Goal: Information Seeking & Learning: Learn about a topic

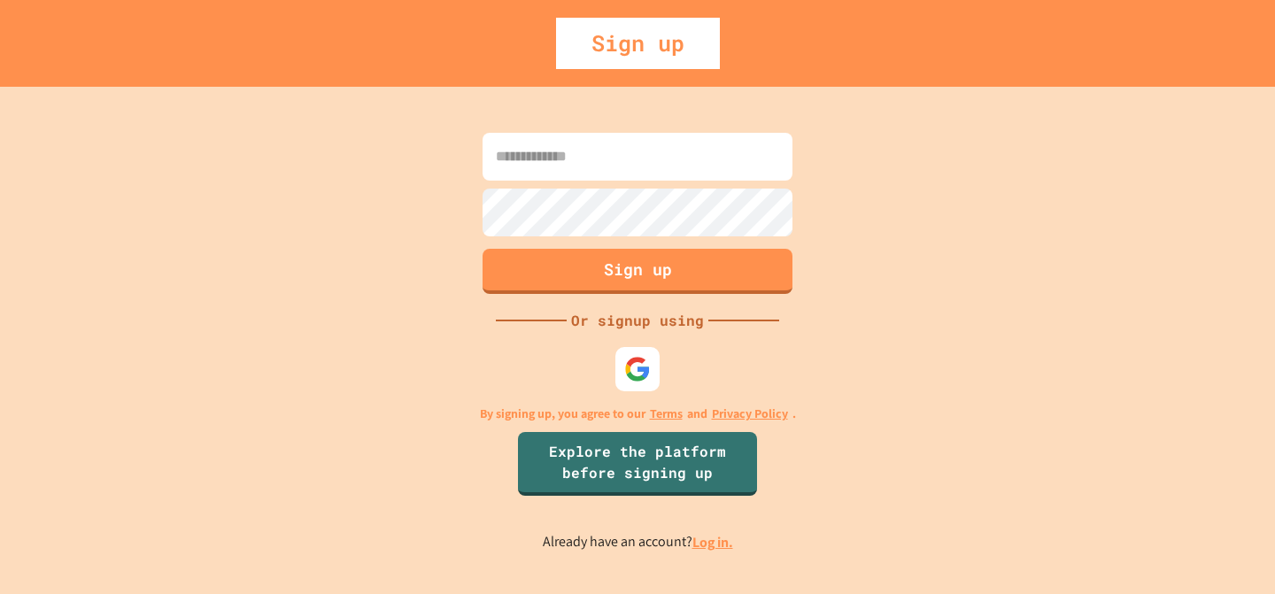
click at [606, 155] on input at bounding box center [638, 157] width 310 height 48
click at [632, 369] on img at bounding box center [637, 368] width 29 height 29
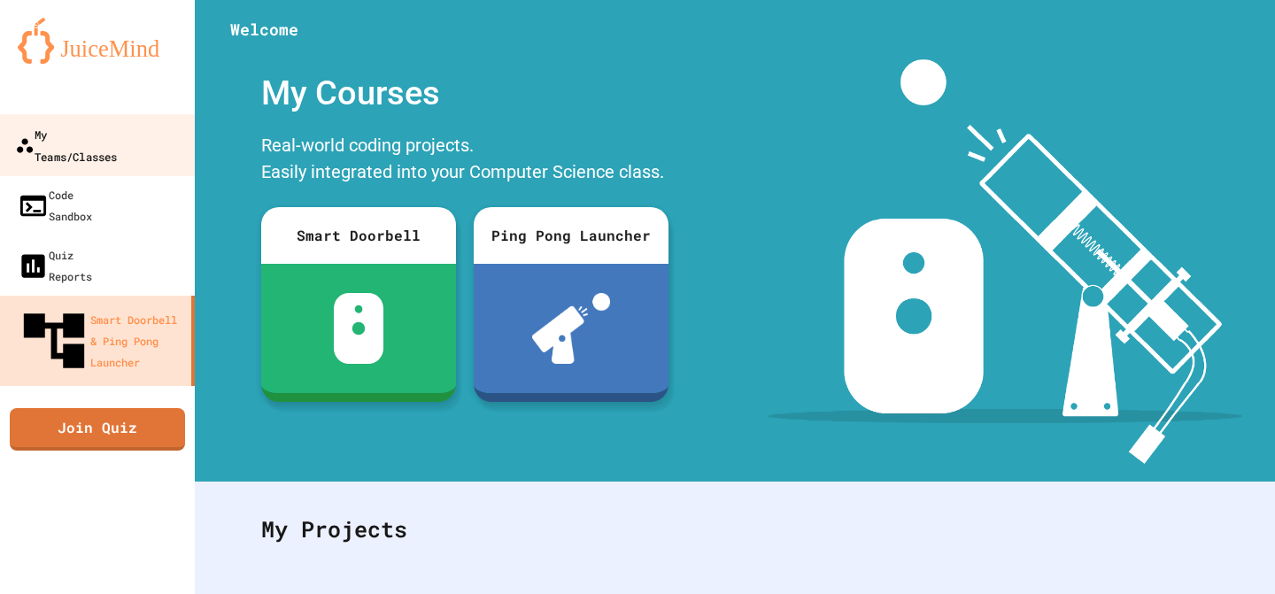
click at [77, 138] on div "My Teams/Classes" at bounding box center [66, 144] width 102 height 43
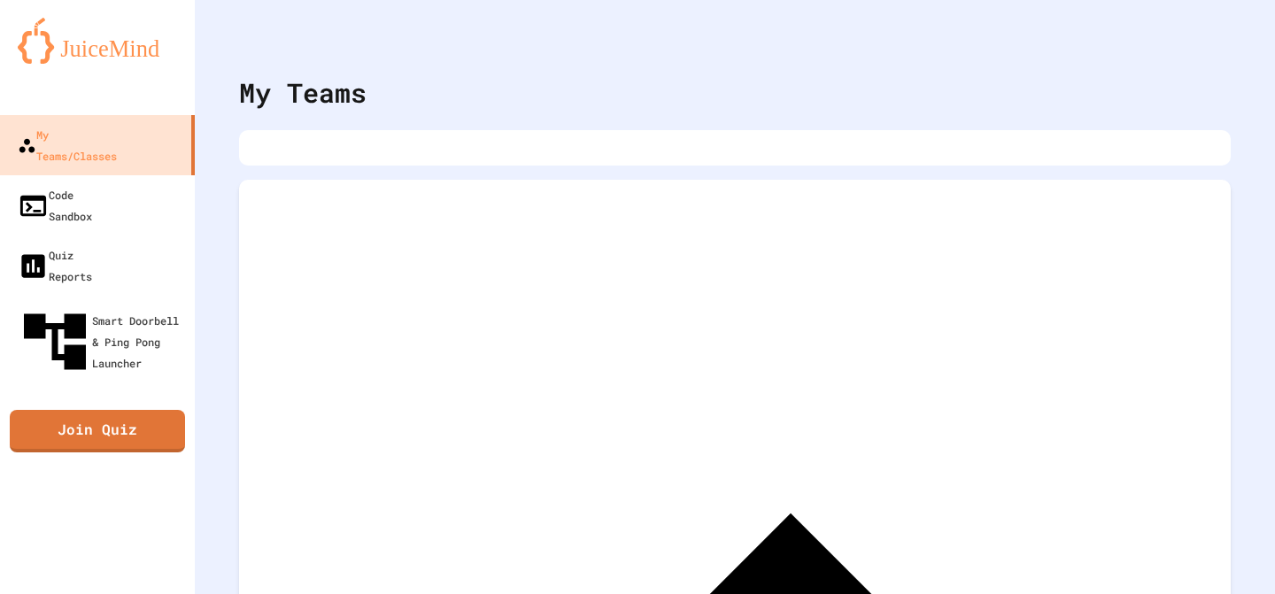
click at [78, 49] on img at bounding box center [97, 41] width 159 height 46
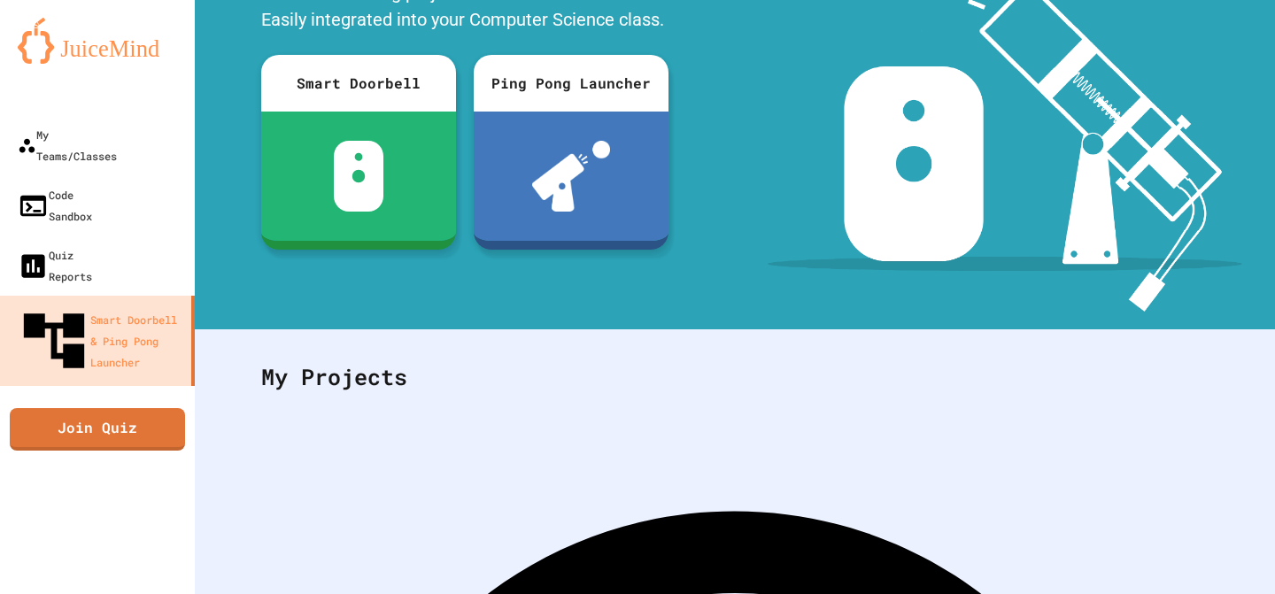
scroll to position [281, 0]
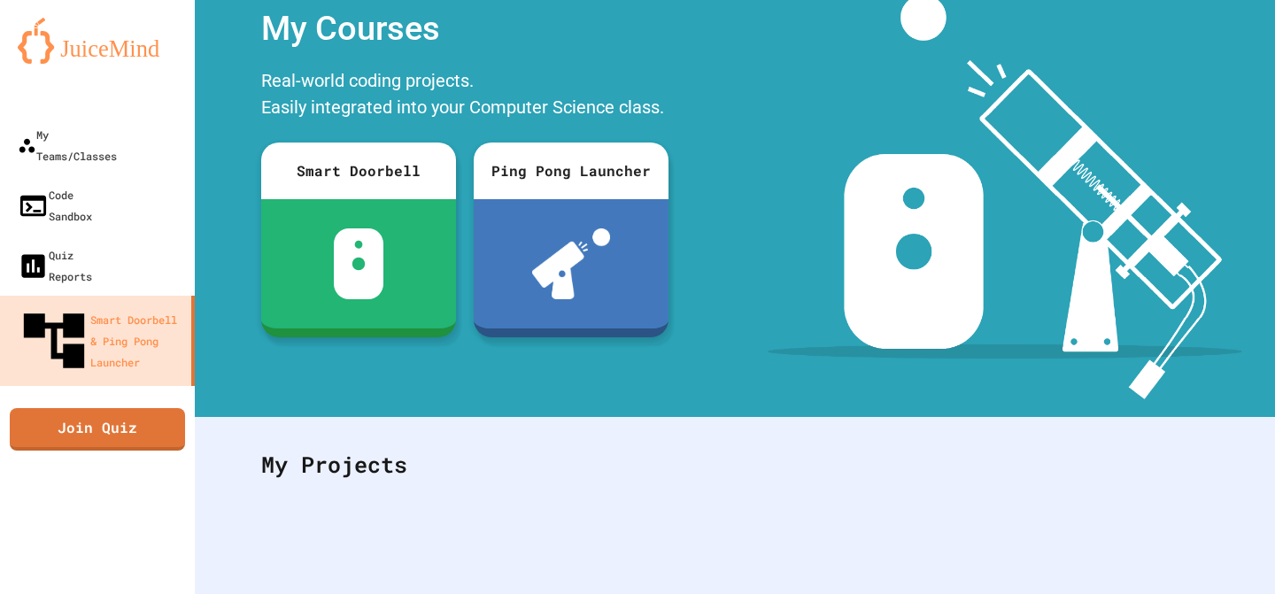
scroll to position [0, 0]
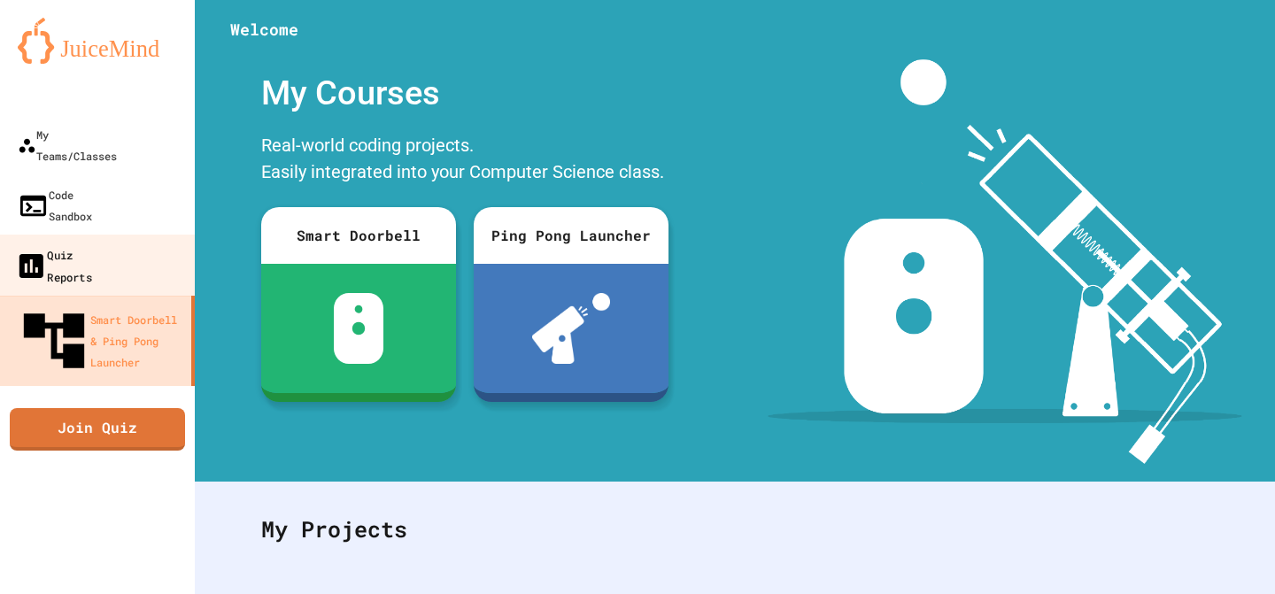
click at [92, 244] on div "Quiz Reports" at bounding box center [53, 265] width 77 height 43
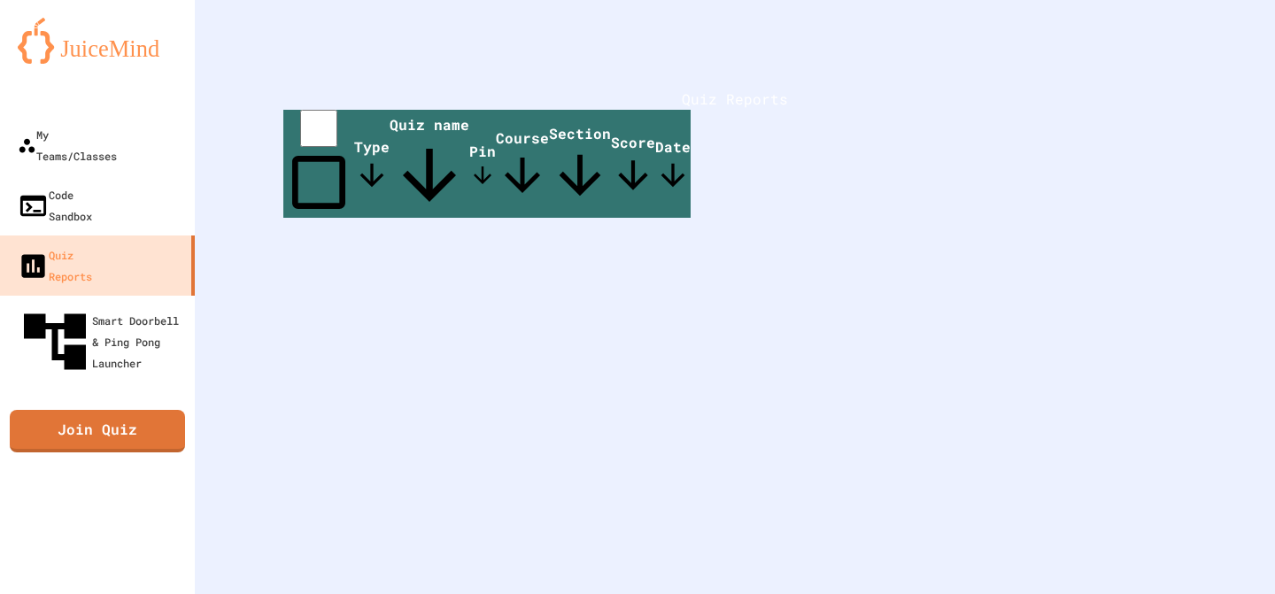
click at [469, 173] on span "Quiz name" at bounding box center [430, 165] width 80 height 100
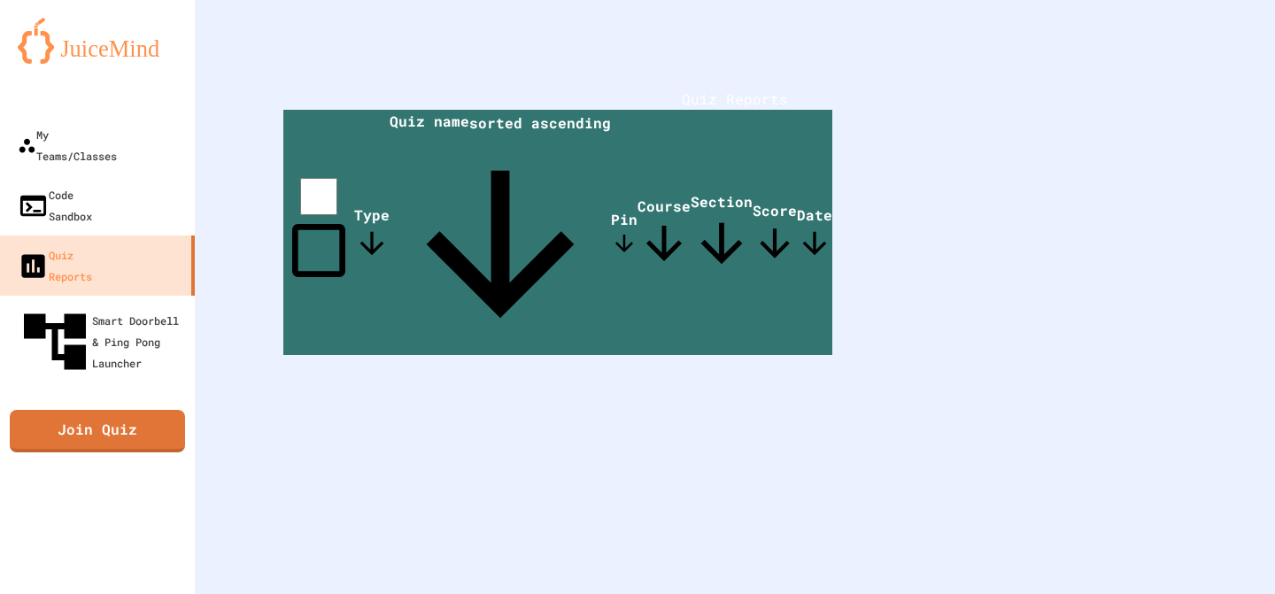
click at [482, 173] on span "Quiz name sorted ascending" at bounding box center [500, 234] width 221 height 244
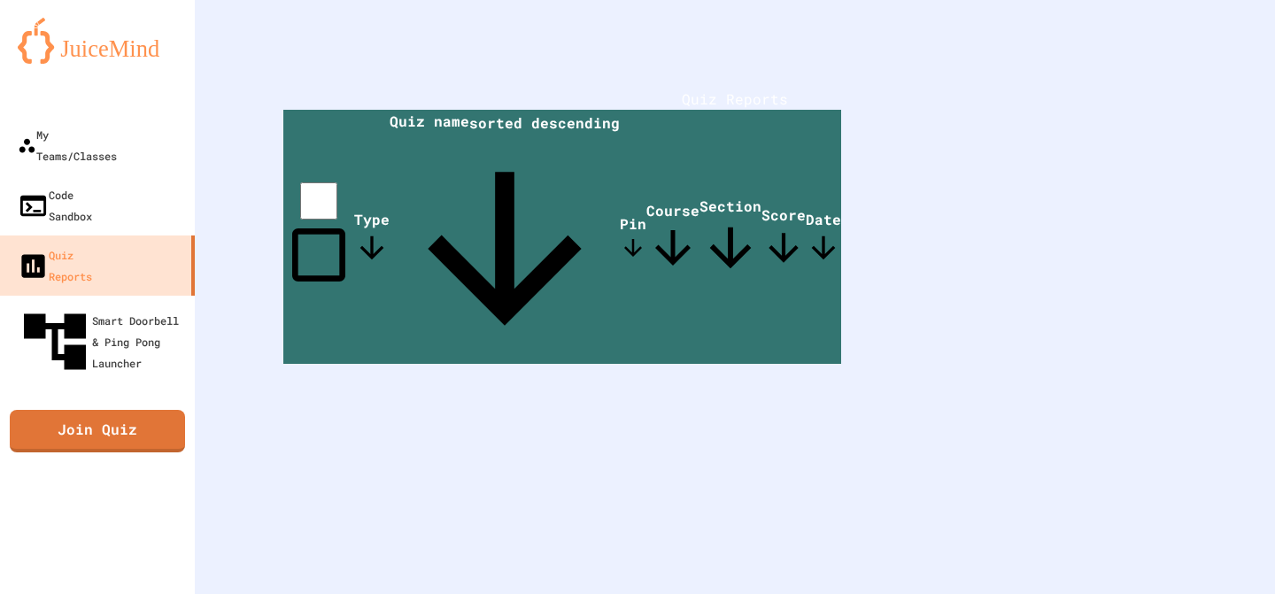
click at [352, 437] on div "Quiz Reports Type Quiz name sorted descending Pin Course Section Score Date" at bounding box center [735, 297] width 1080 height 594
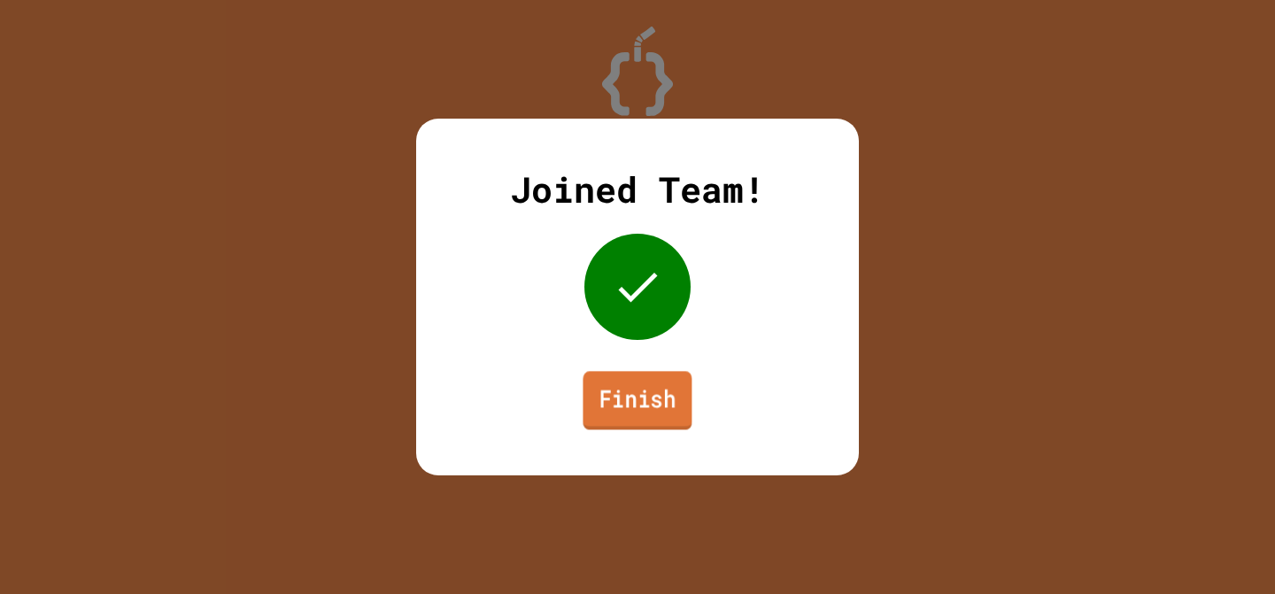
click at [673, 393] on link "Finish" at bounding box center [637, 400] width 109 height 58
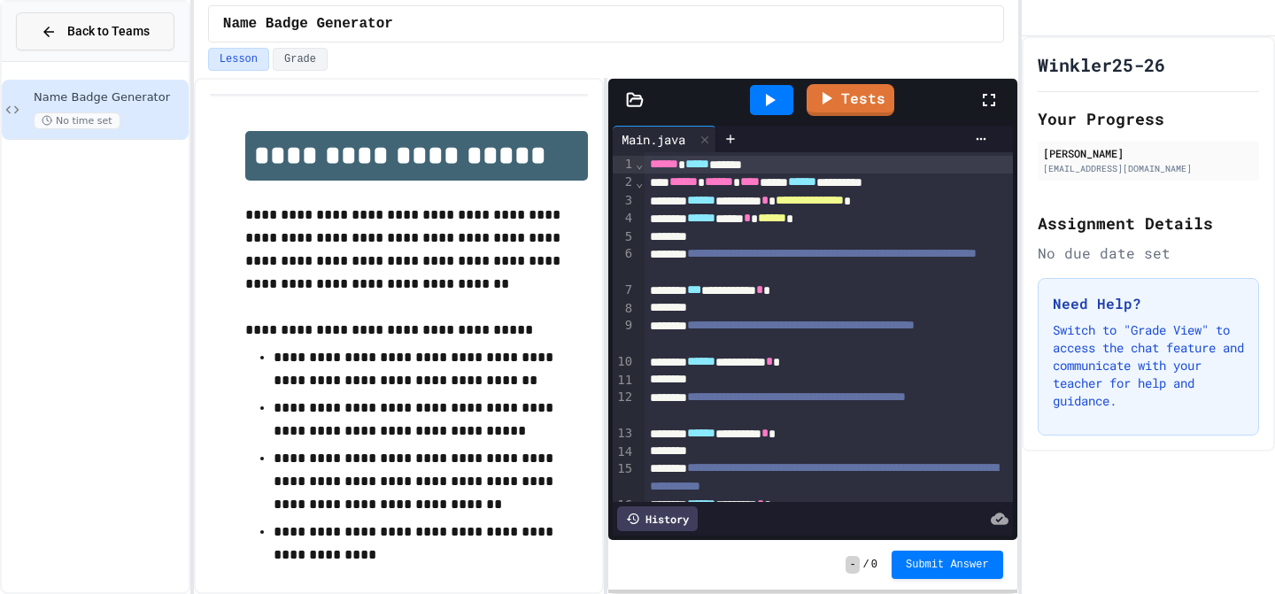
click at [77, 43] on button "Back to Teams" at bounding box center [95, 31] width 159 height 38
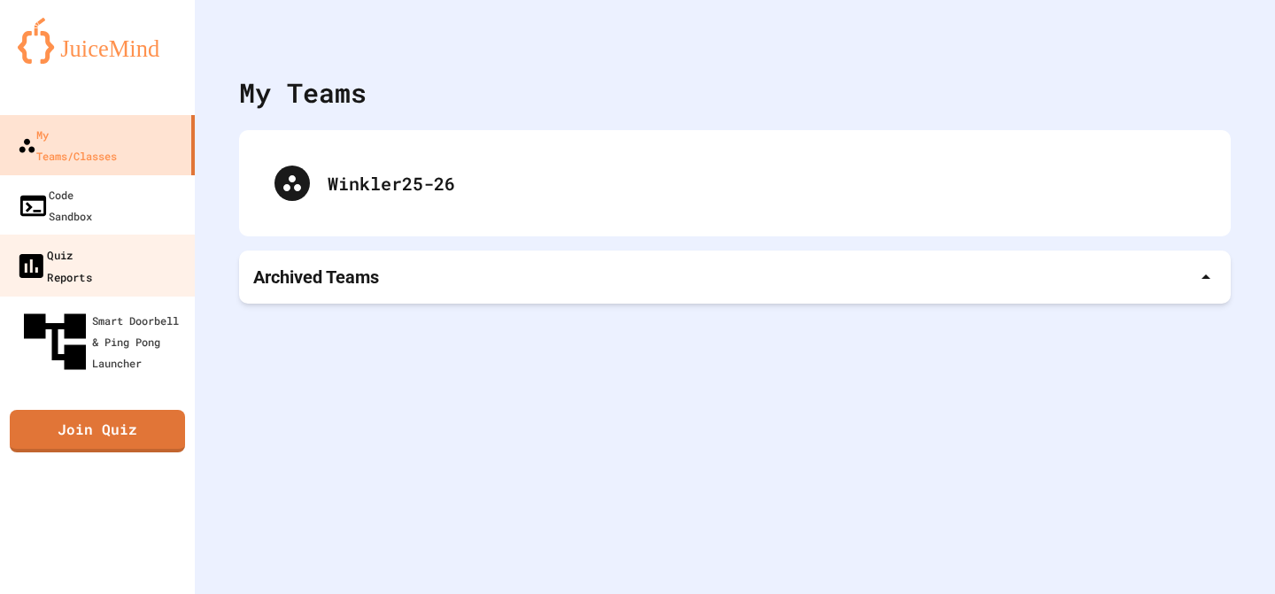
click at [144, 235] on link "Quiz Reports" at bounding box center [97, 266] width 201 height 62
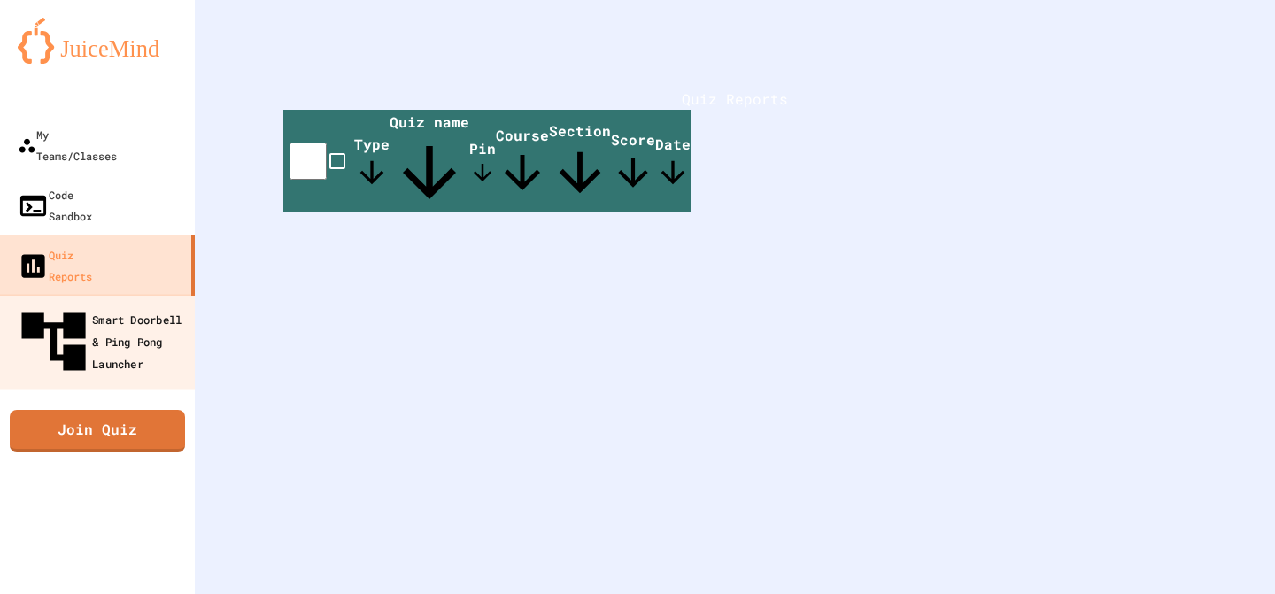
click at [149, 304] on div "Smart Doorbell & Ping Pong Launcher" at bounding box center [102, 342] width 175 height 77
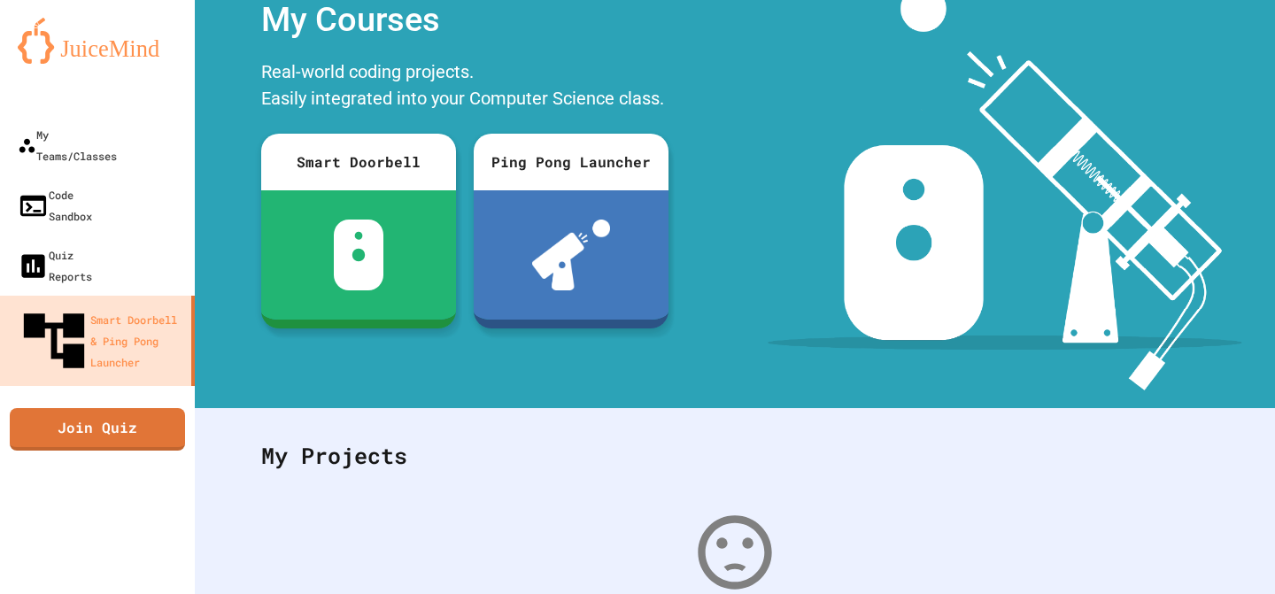
scroll to position [32, 0]
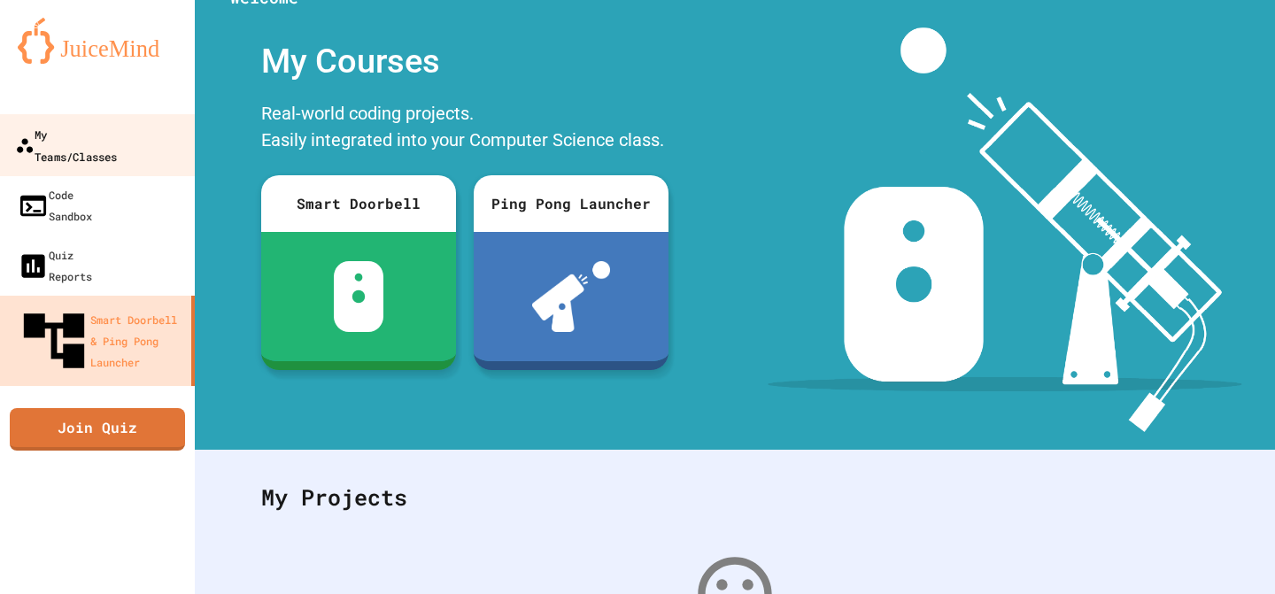
click at [103, 126] on div "My Teams/Classes" at bounding box center [66, 144] width 102 height 43
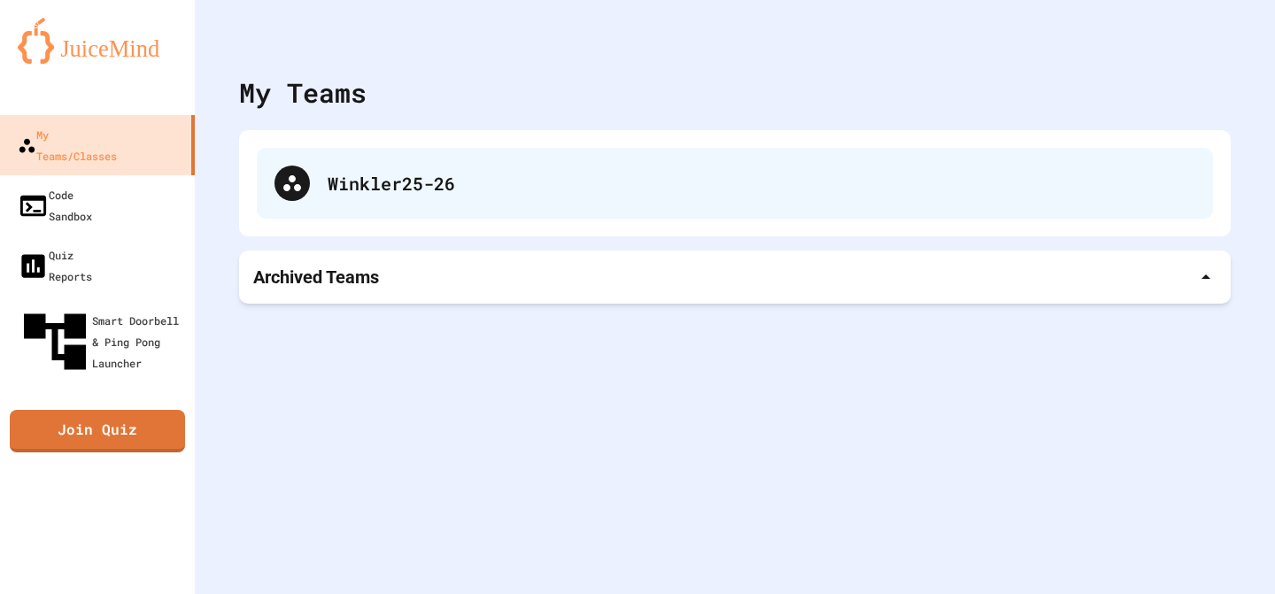
click at [378, 200] on div "Winkler25-26" at bounding box center [735, 183] width 956 height 71
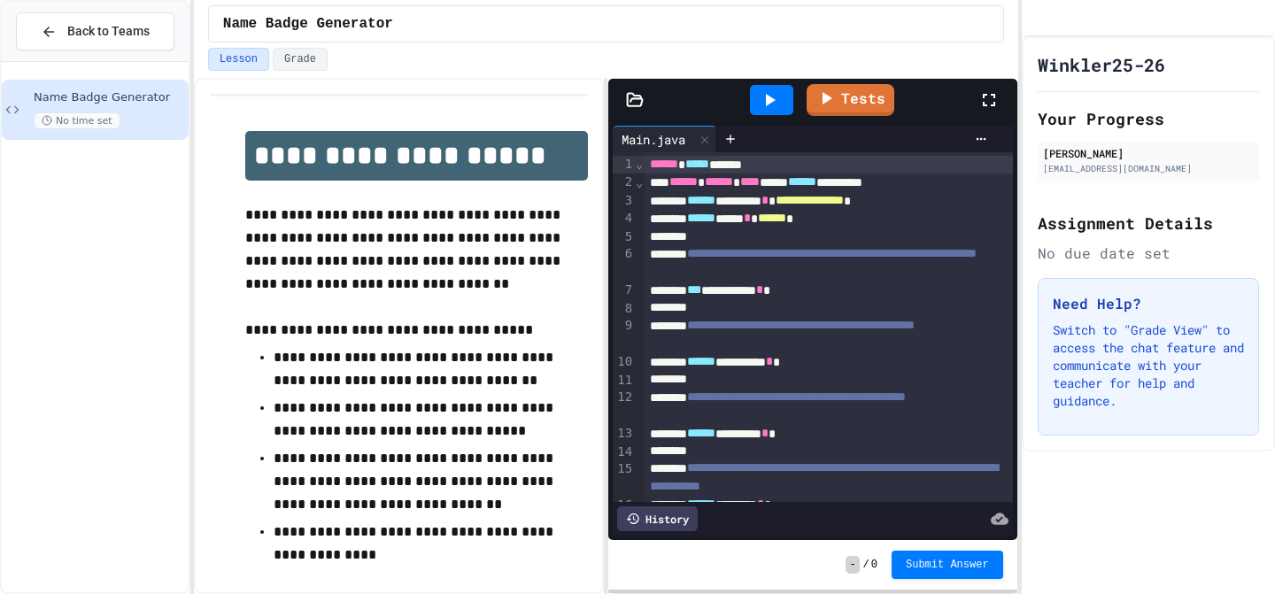
click at [867, 328] on span "**********" at bounding box center [801, 325] width 228 height 12
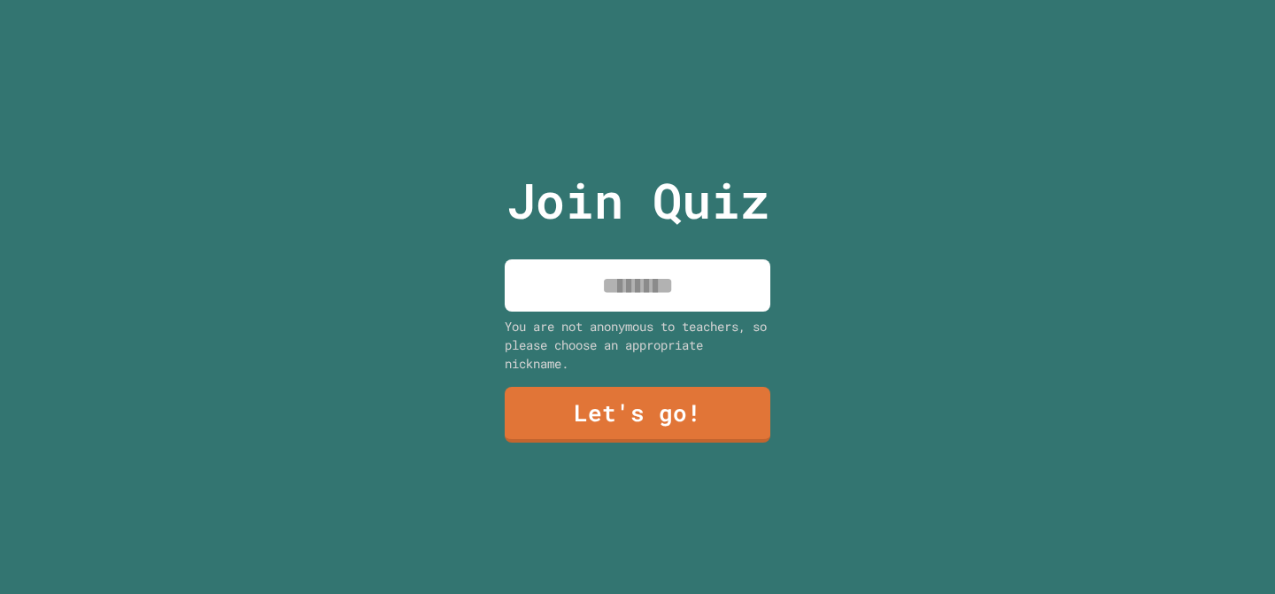
click at [689, 275] on input at bounding box center [638, 285] width 266 height 52
type input "******"
click at [648, 430] on link "Let's go!" at bounding box center [638, 414] width 264 height 57
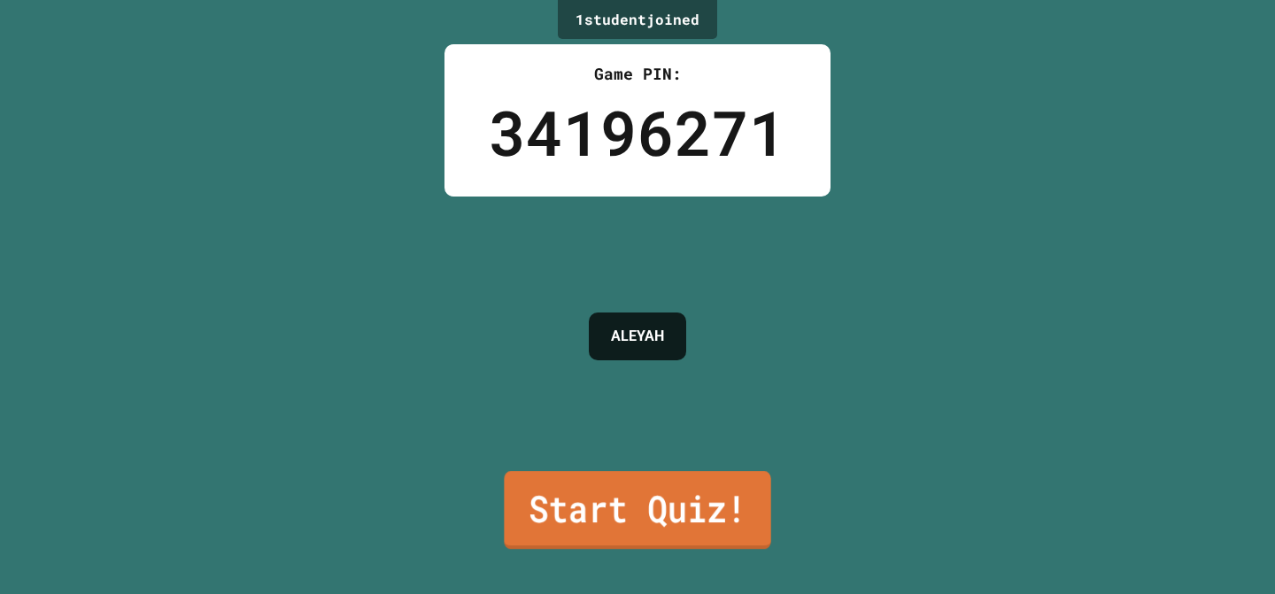
click at [629, 512] on link "Start Quiz!" at bounding box center [637, 510] width 267 height 78
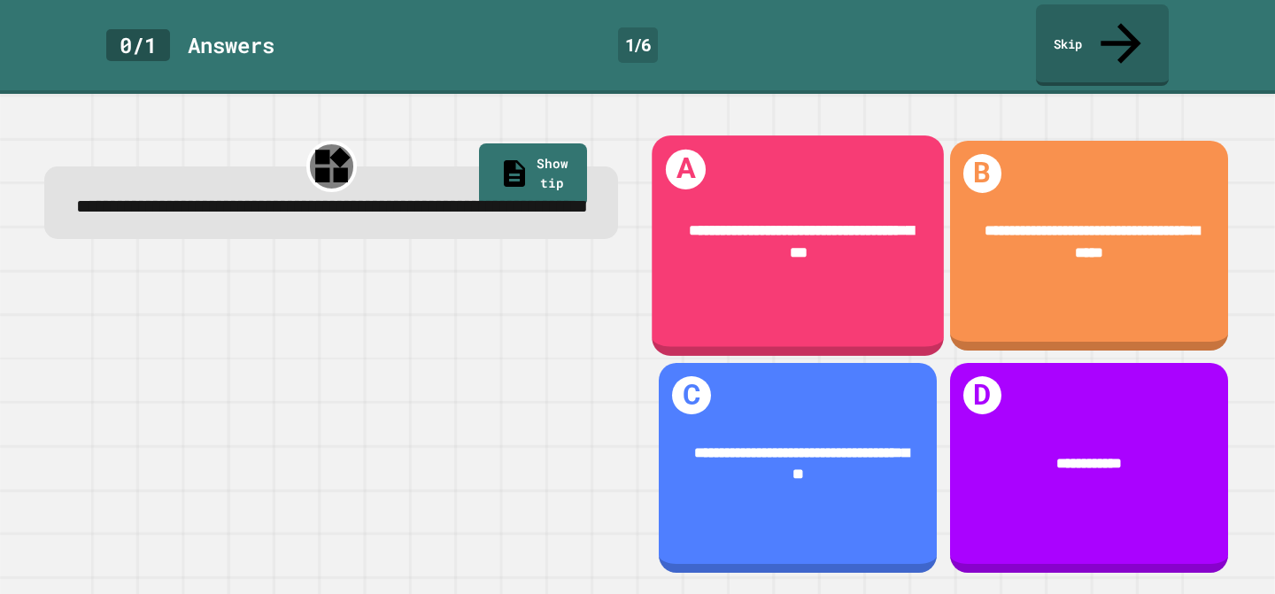
click at [778, 258] on div "**********" at bounding box center [799, 241] width 292 height 106
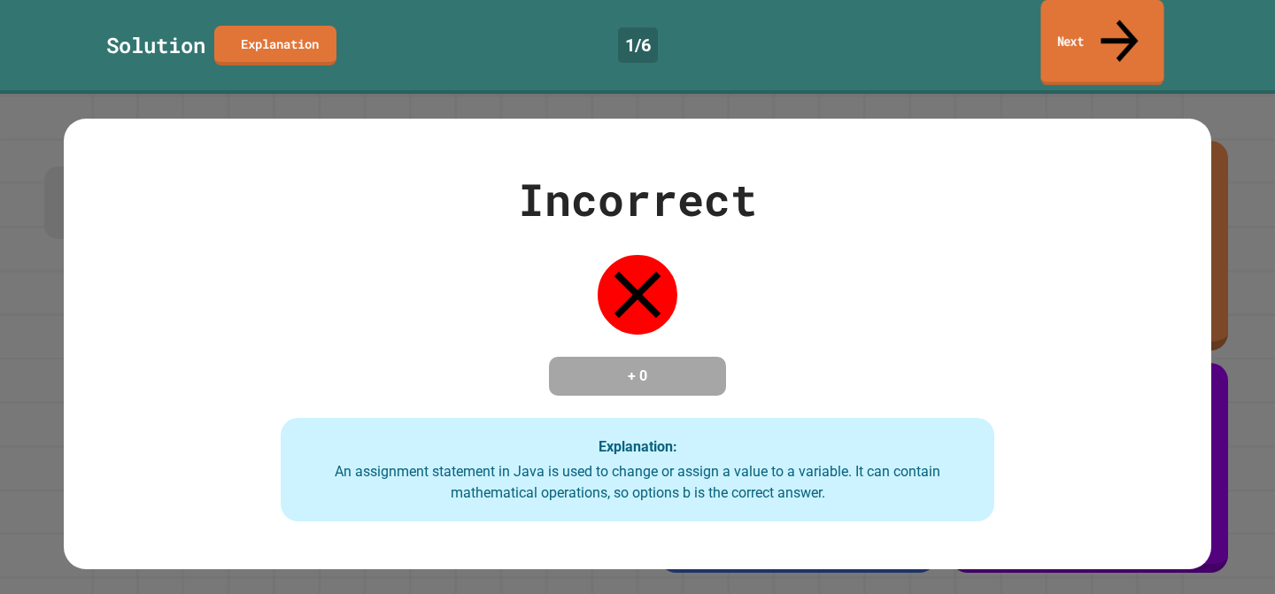
click at [1049, 26] on link "Next" at bounding box center [1102, 43] width 123 height 86
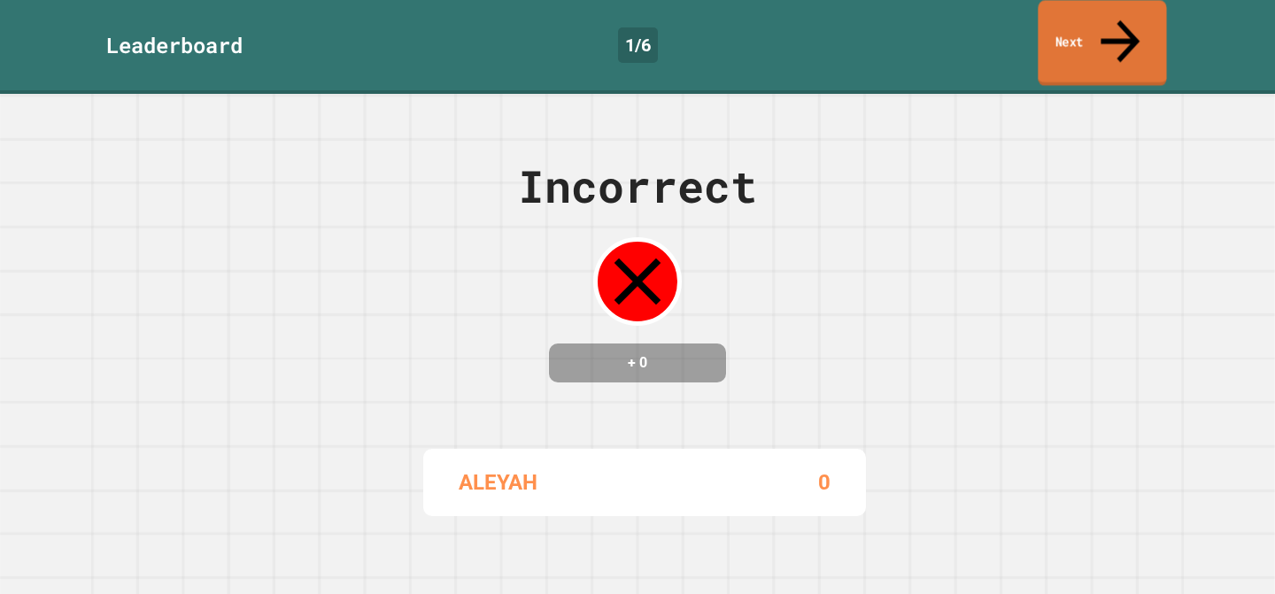
click at [1085, 27] on link "Next" at bounding box center [1102, 43] width 128 height 86
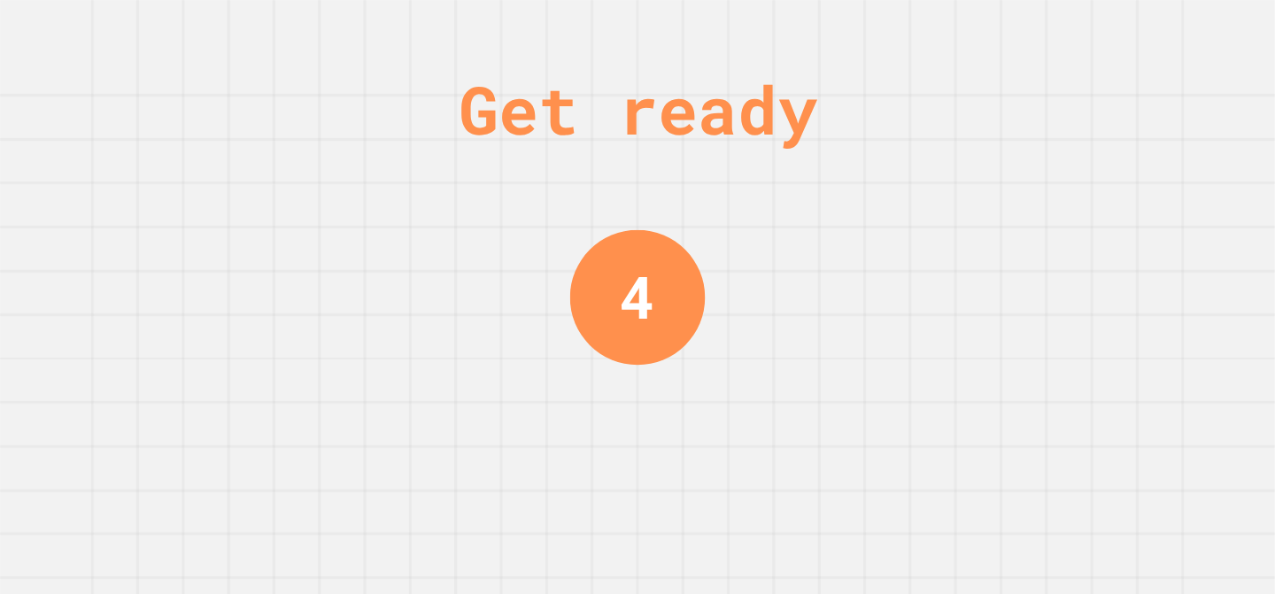
click at [884, 213] on div "Get ready 4" at bounding box center [637, 297] width 1275 height 594
click at [893, 213] on div "Get ready 3" at bounding box center [637, 297] width 1275 height 594
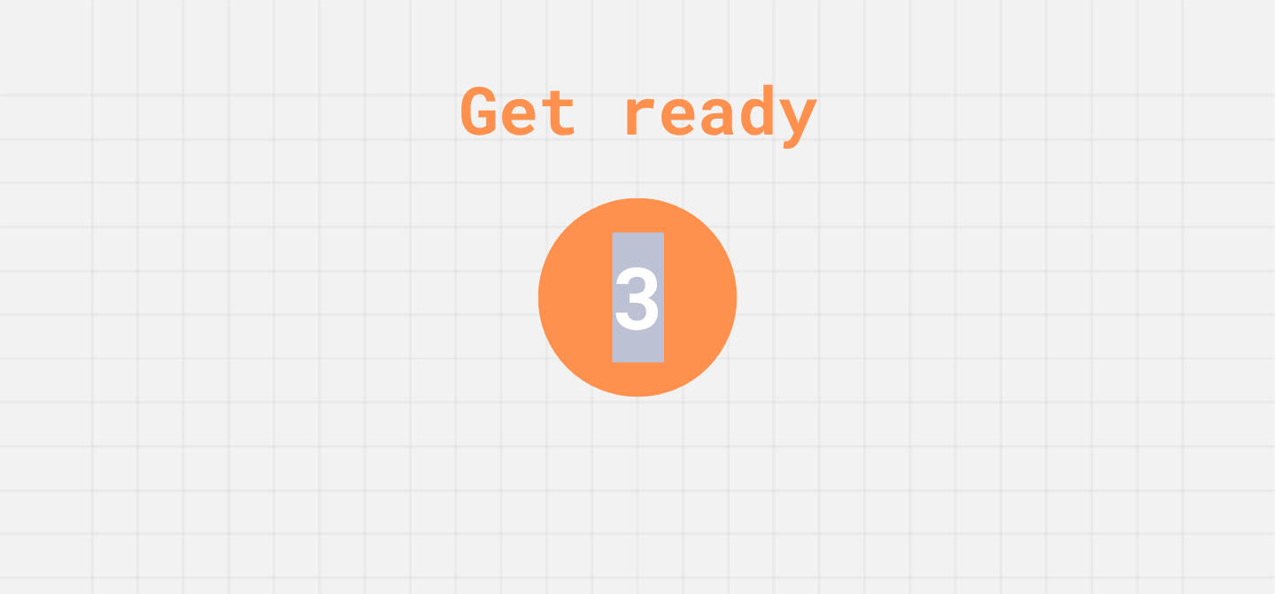
click at [893, 213] on div "Get ready 3" at bounding box center [637, 297] width 1275 height 594
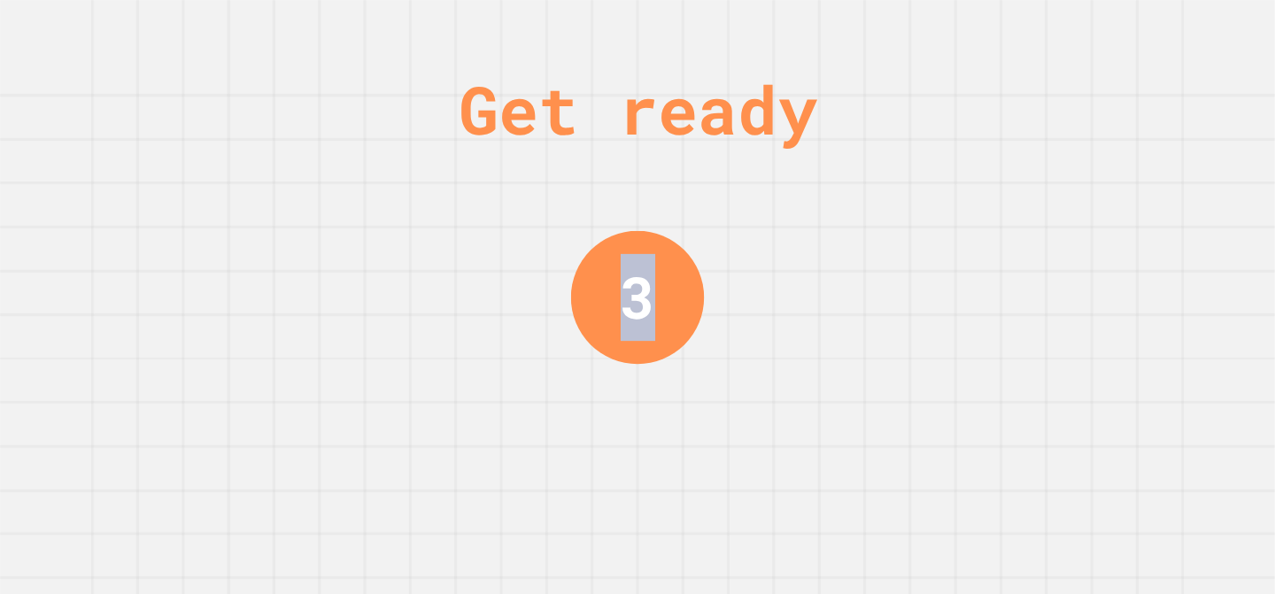
click at [893, 213] on div "Get ready 3" at bounding box center [637, 297] width 1275 height 594
click at [893, 213] on div "Get ready 2" at bounding box center [637, 297] width 1275 height 594
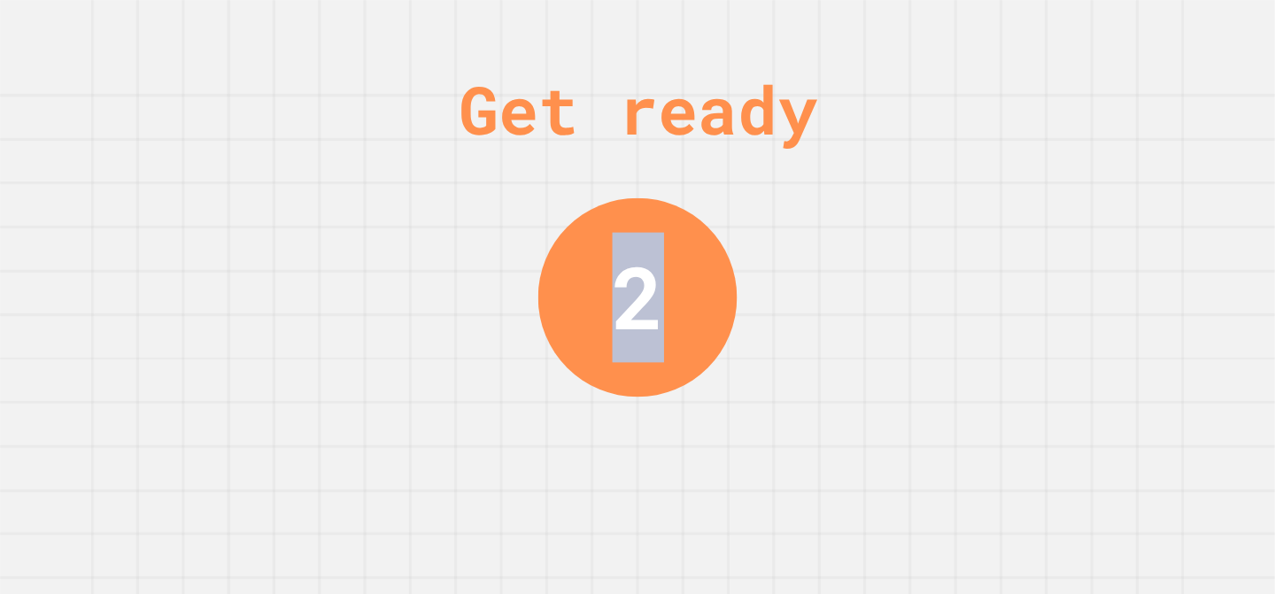
click at [893, 213] on div "Get ready 2" at bounding box center [637, 297] width 1275 height 594
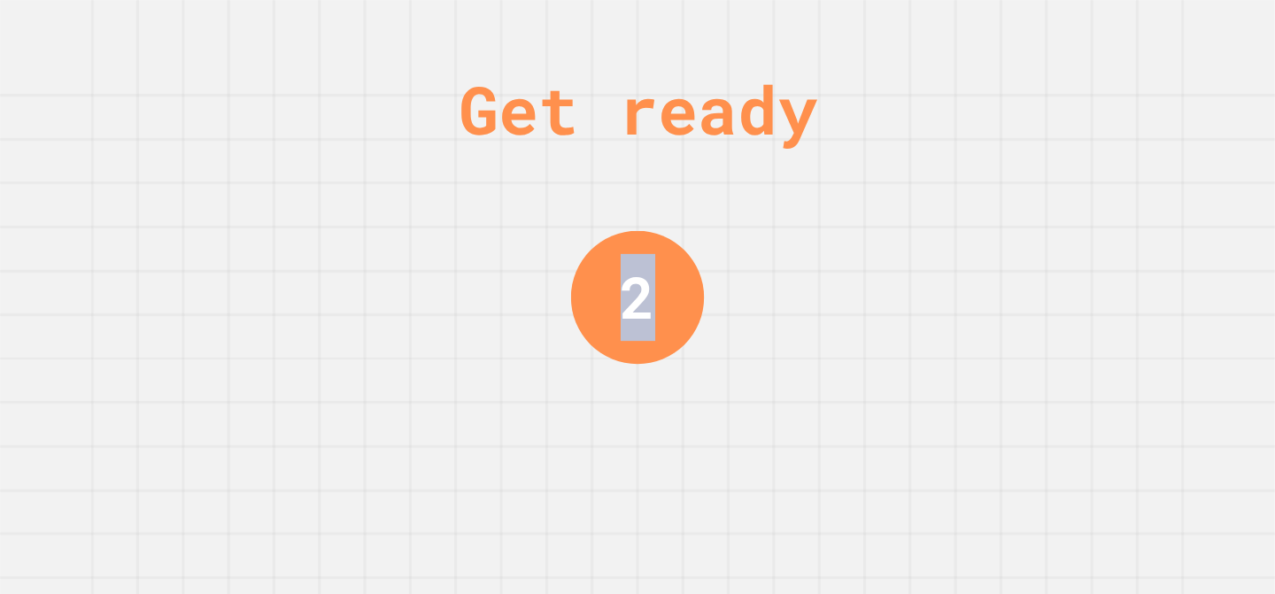
click at [893, 213] on div "Get ready 2" at bounding box center [637, 297] width 1275 height 594
click at [893, 213] on div "Get ready 1" at bounding box center [637, 297] width 1275 height 594
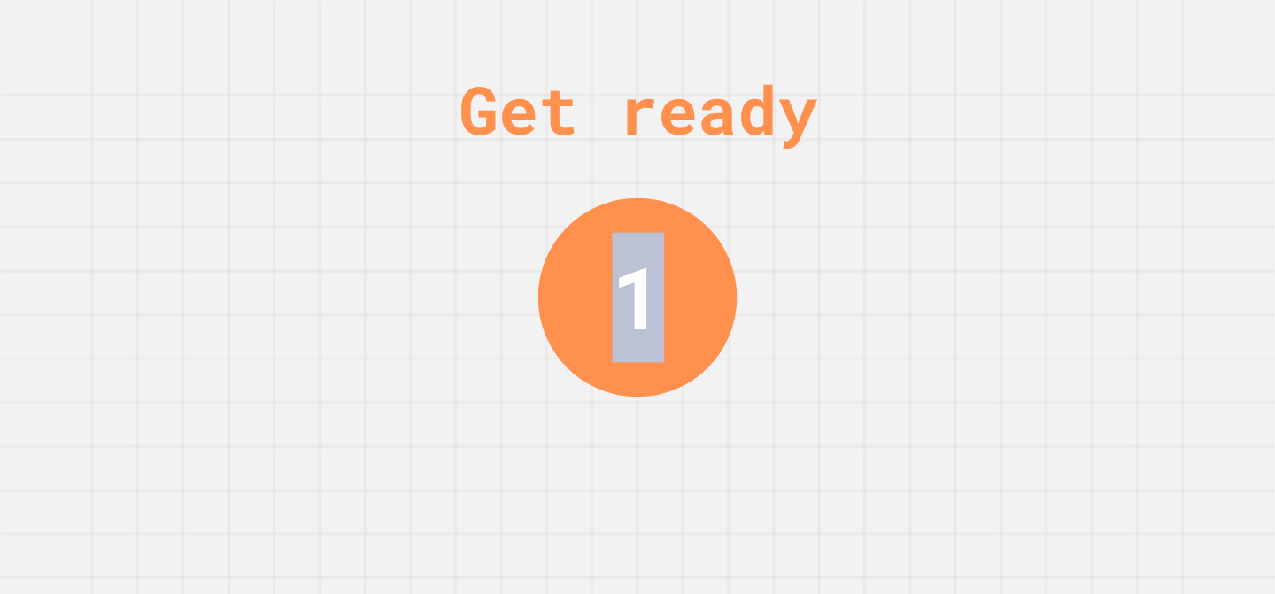
click at [893, 213] on div "Get ready 1" at bounding box center [637, 297] width 1275 height 594
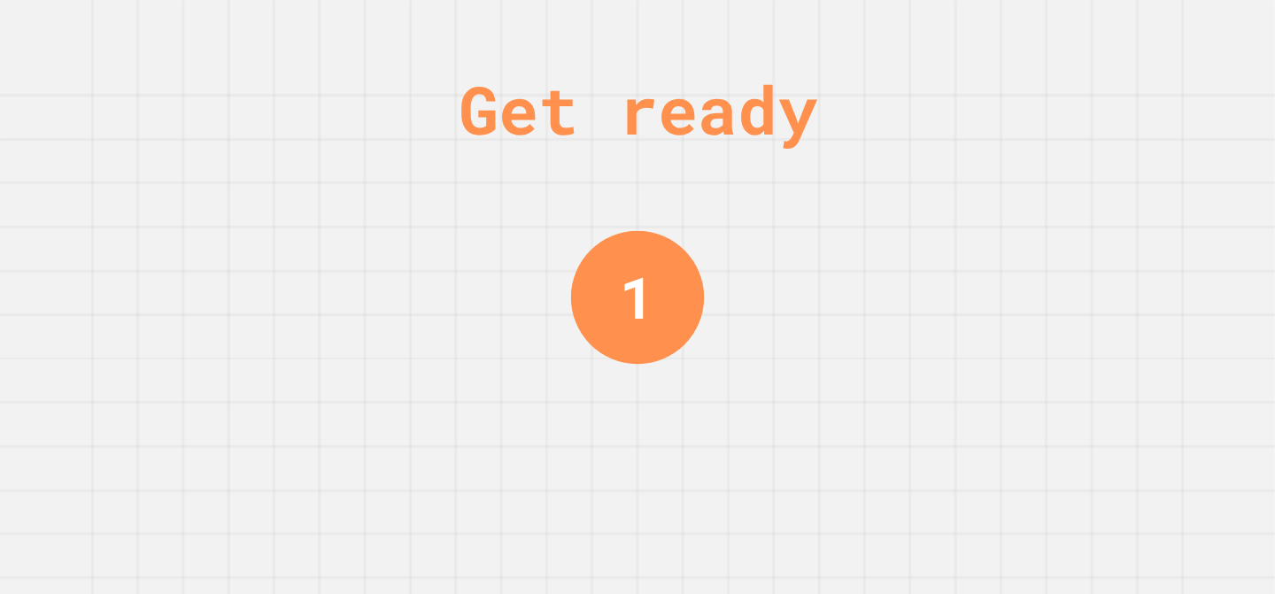
click at [893, 213] on div "Get ready 1" at bounding box center [637, 297] width 1275 height 594
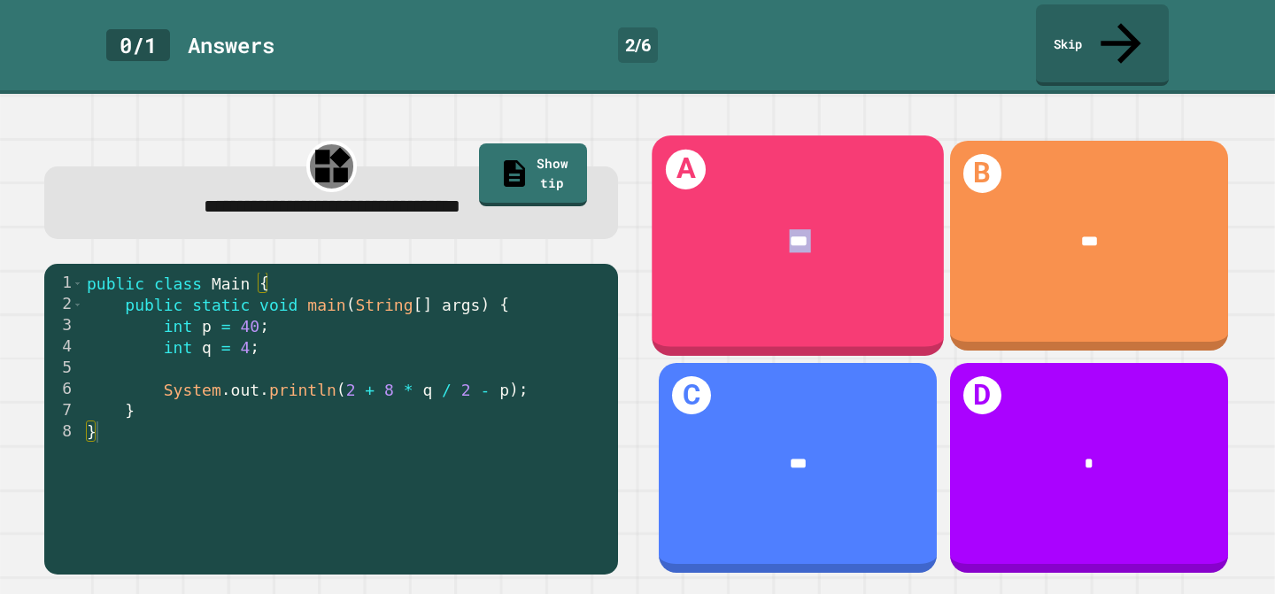
click at [893, 229] on div "***" at bounding box center [799, 240] width 230 height 23
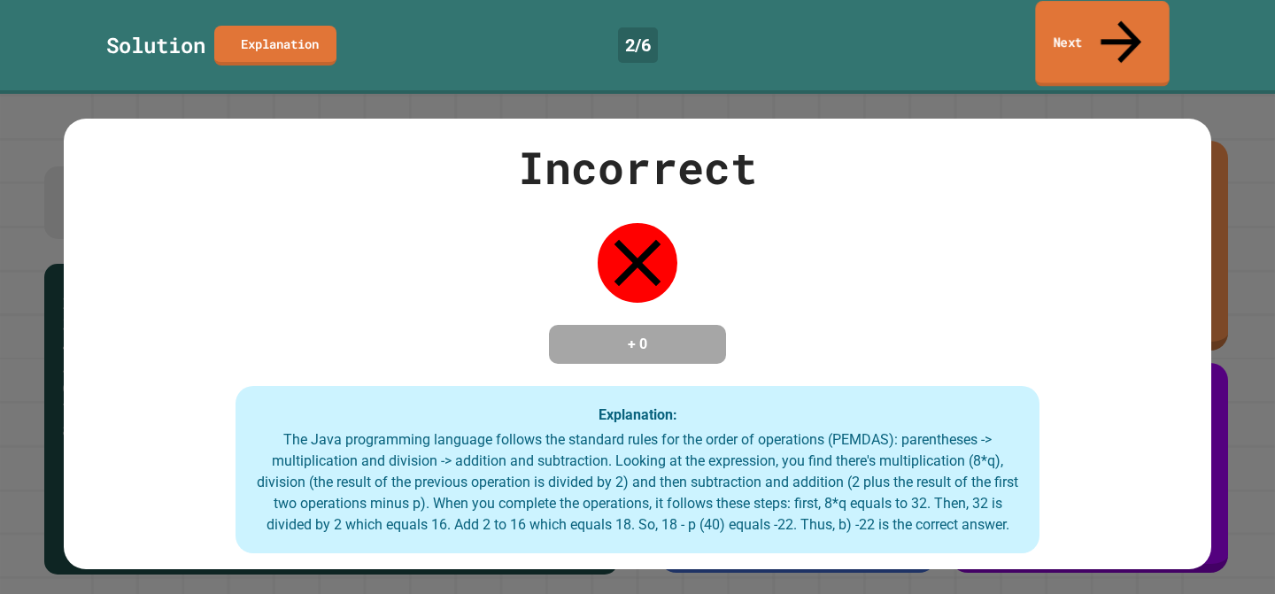
click at [1089, 26] on link "Next" at bounding box center [1102, 44] width 134 height 86
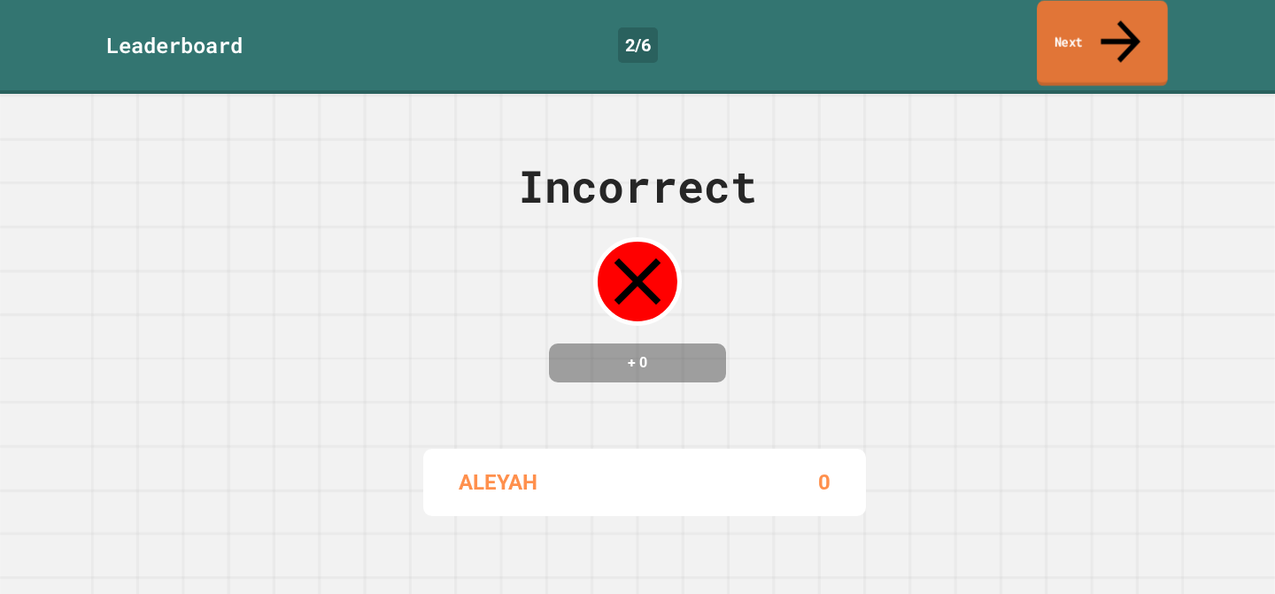
click at [919, 212] on div "Incorrect + 0 ALEYAH 0" at bounding box center [637, 344] width 1275 height 500
click at [1095, 26] on link "Next" at bounding box center [1102, 44] width 131 height 86
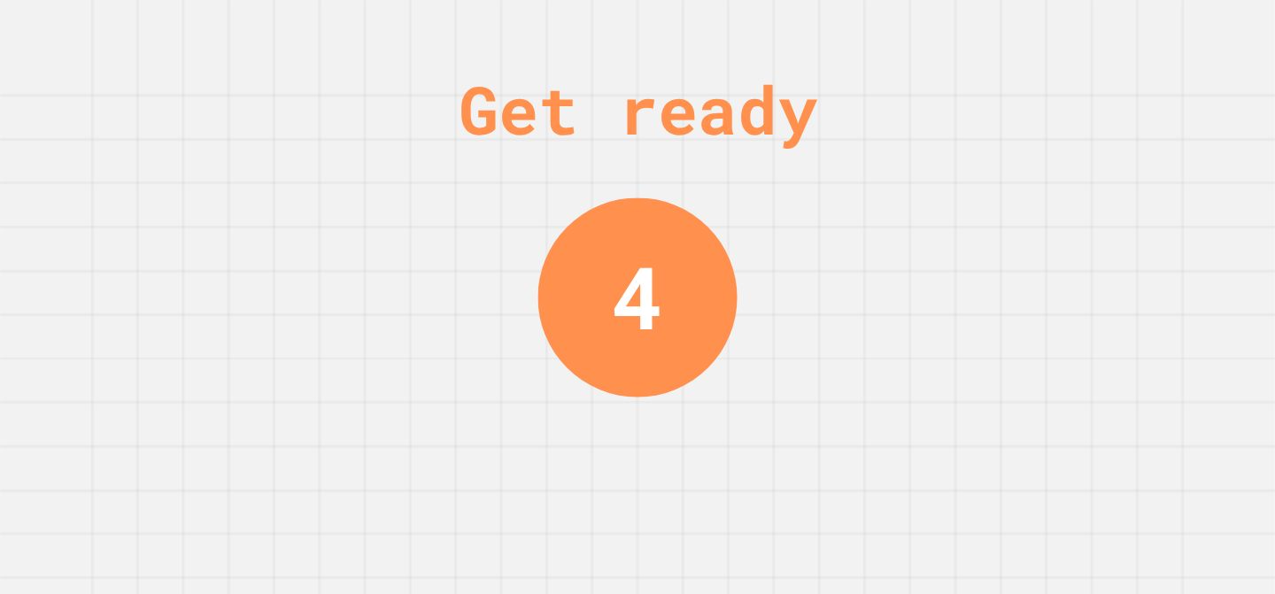
click at [928, 241] on div "Get ready 4" at bounding box center [637, 297] width 1275 height 594
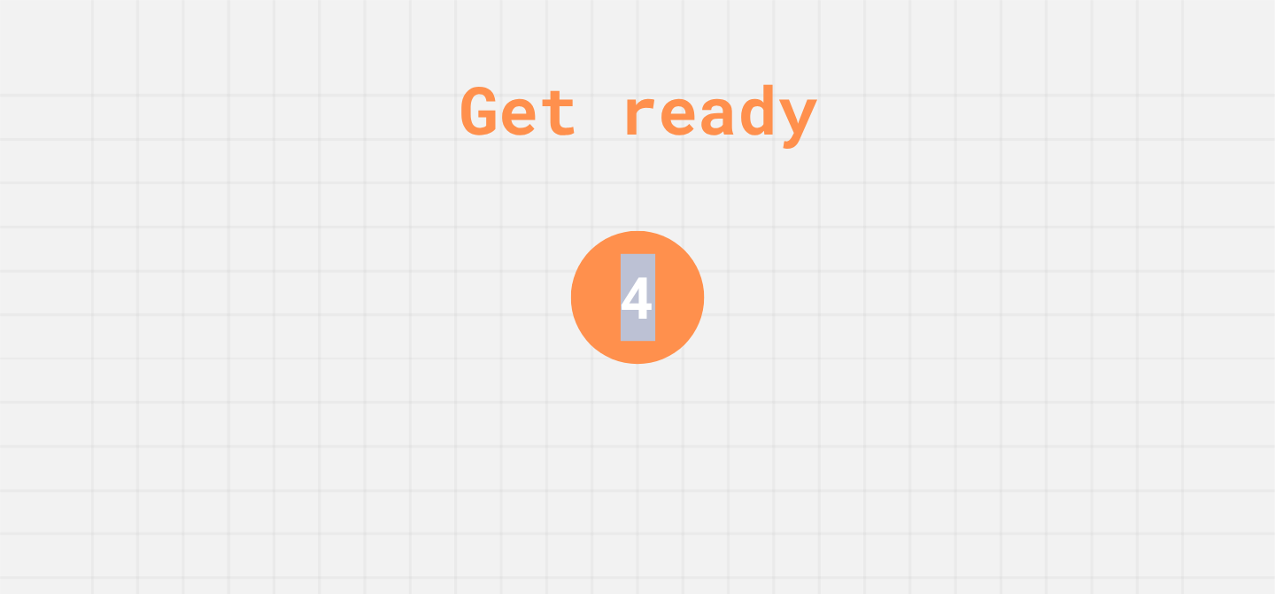
click at [928, 241] on div "Get ready 4" at bounding box center [637, 297] width 1275 height 594
click at [928, 241] on div "Get ready 3" at bounding box center [637, 297] width 1275 height 594
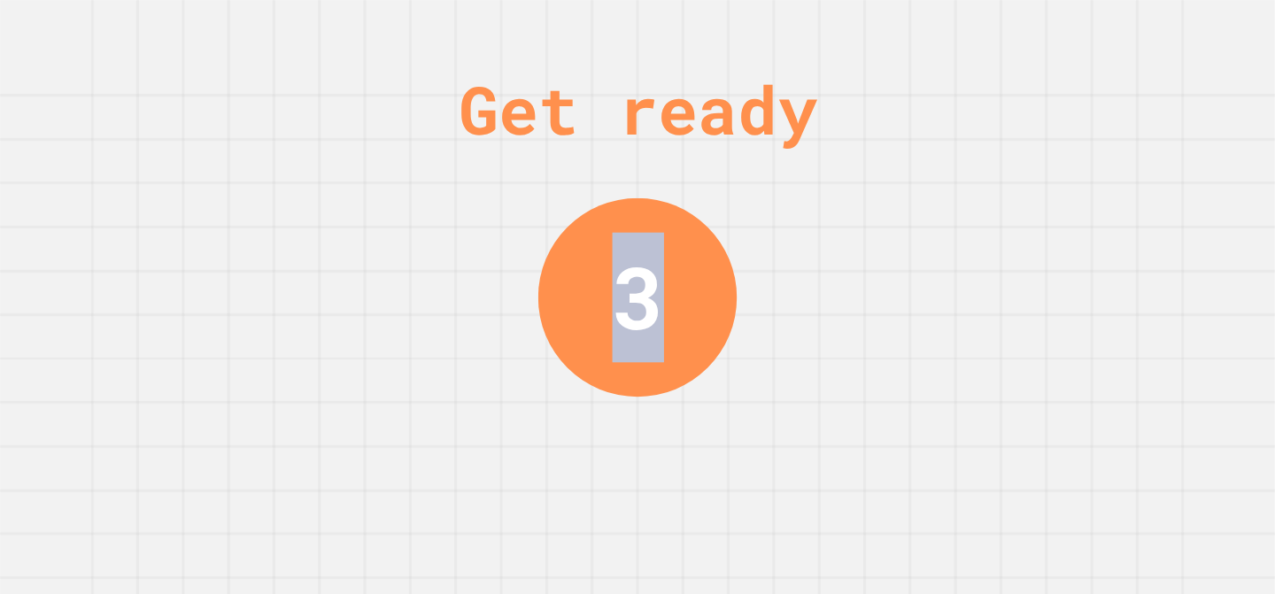
click at [928, 241] on div "Get ready 3" at bounding box center [637, 297] width 1275 height 594
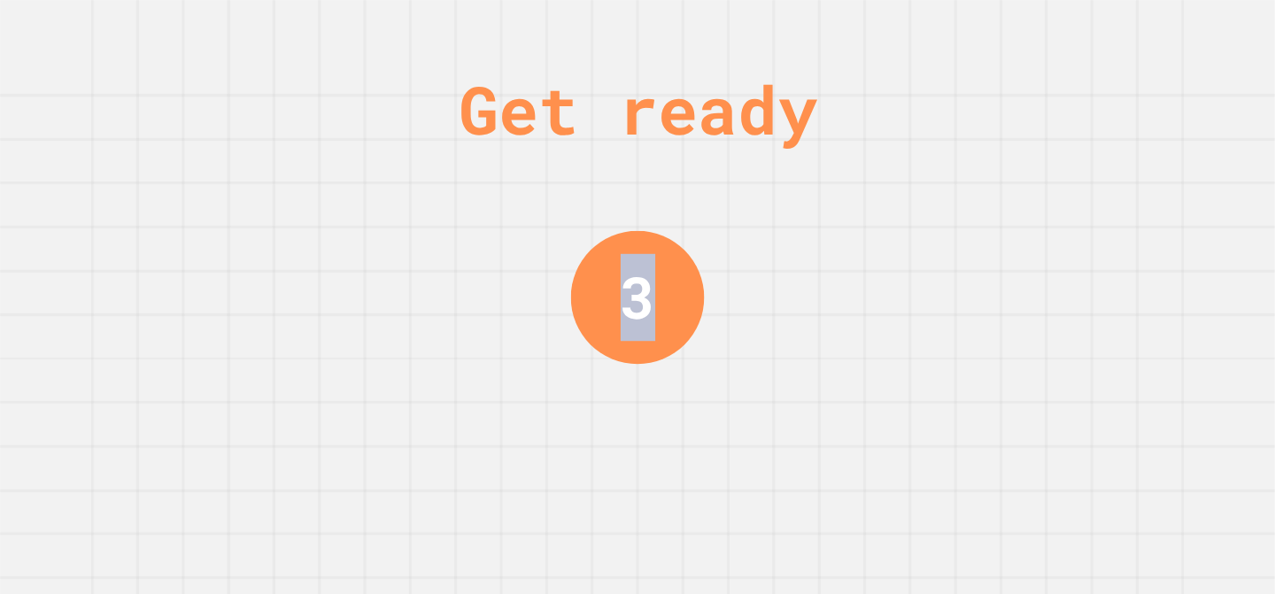
click at [928, 241] on div "Get ready 3" at bounding box center [637, 297] width 1275 height 594
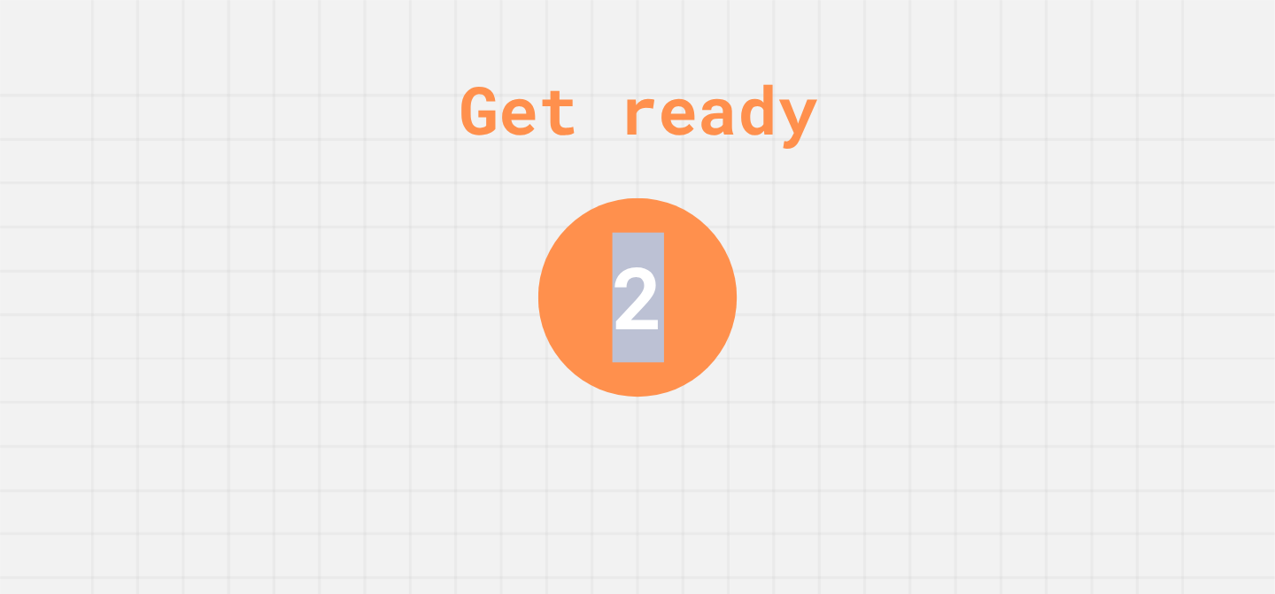
click at [902, 241] on div "Get ready 2" at bounding box center [637, 297] width 1275 height 594
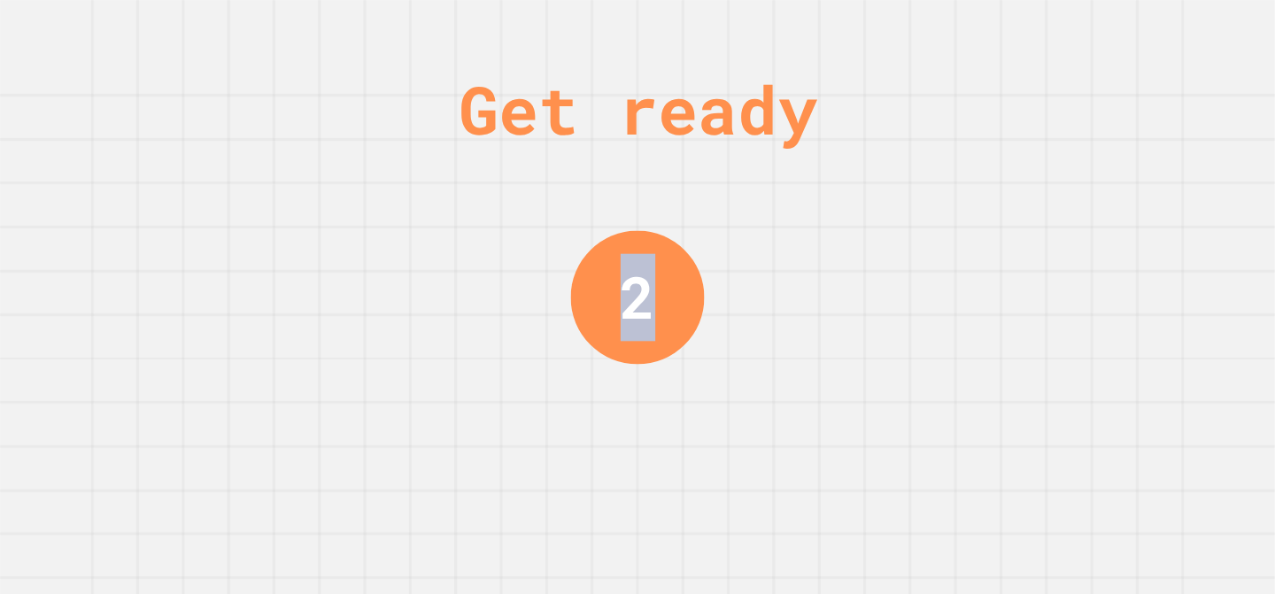
click at [902, 241] on div "Get ready 2" at bounding box center [637, 297] width 1275 height 594
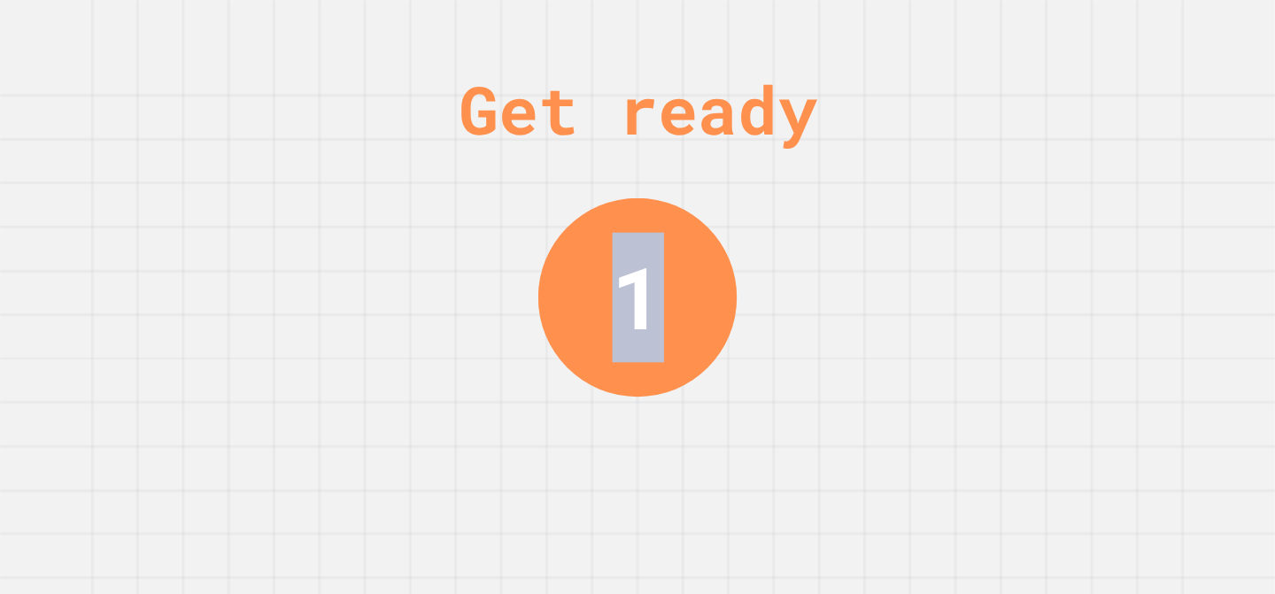
click at [902, 241] on div "Get ready 1" at bounding box center [637, 297] width 1275 height 594
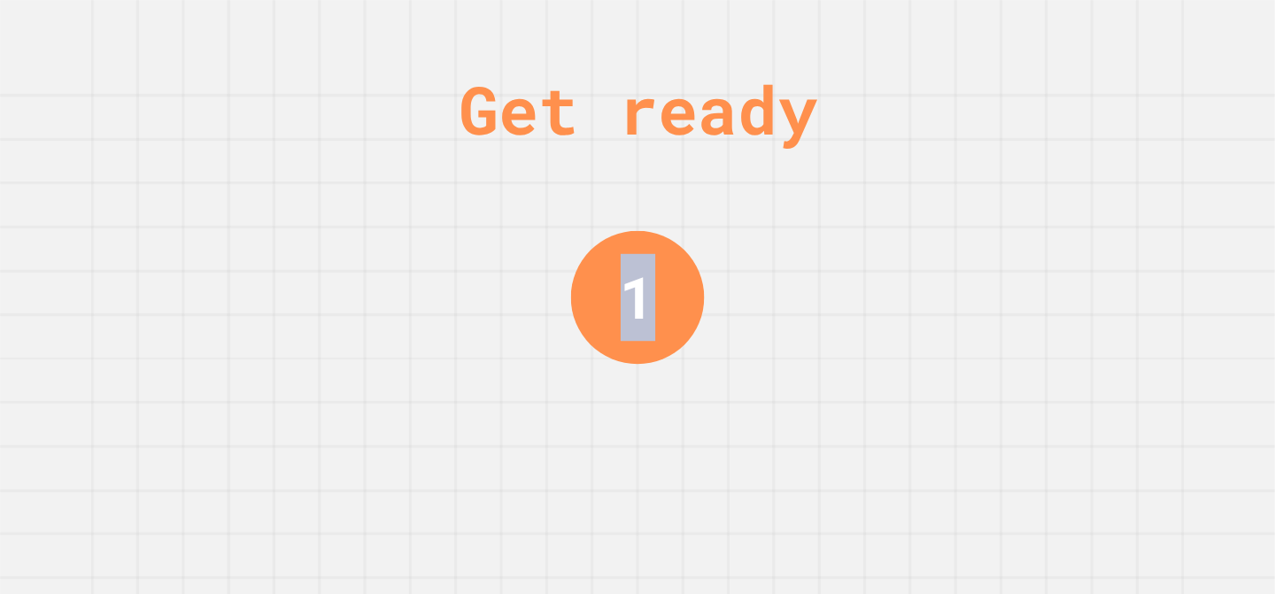
click at [902, 241] on div "Get ready 1" at bounding box center [637, 297] width 1275 height 594
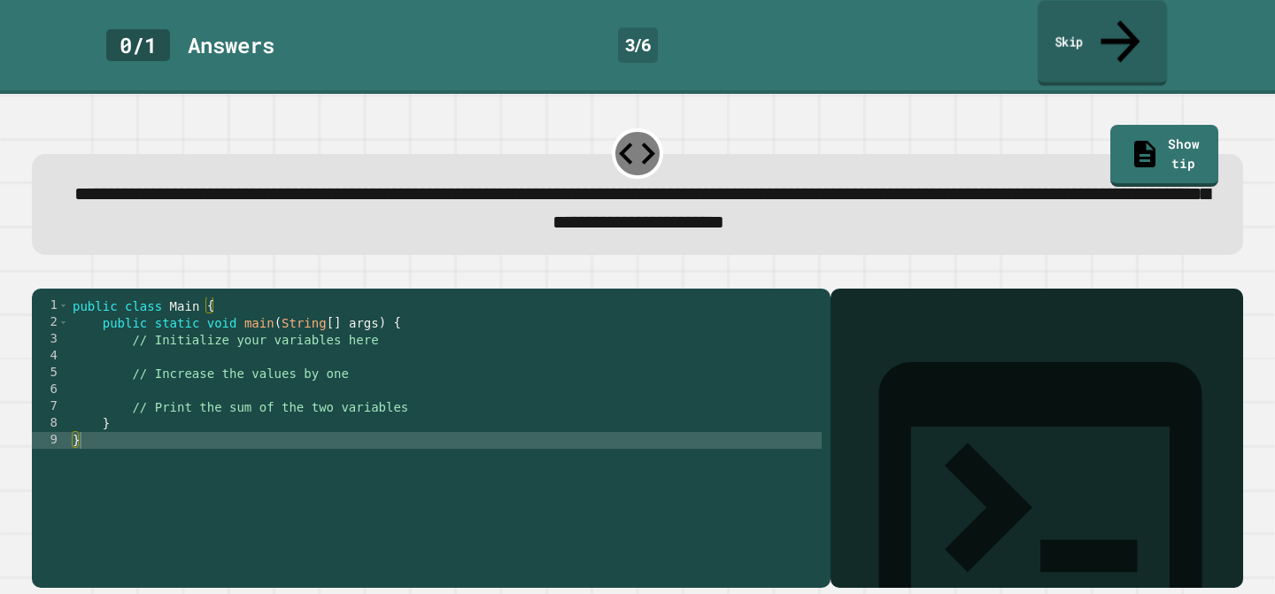
click at [1122, 20] on icon at bounding box center [1120, 41] width 39 height 43
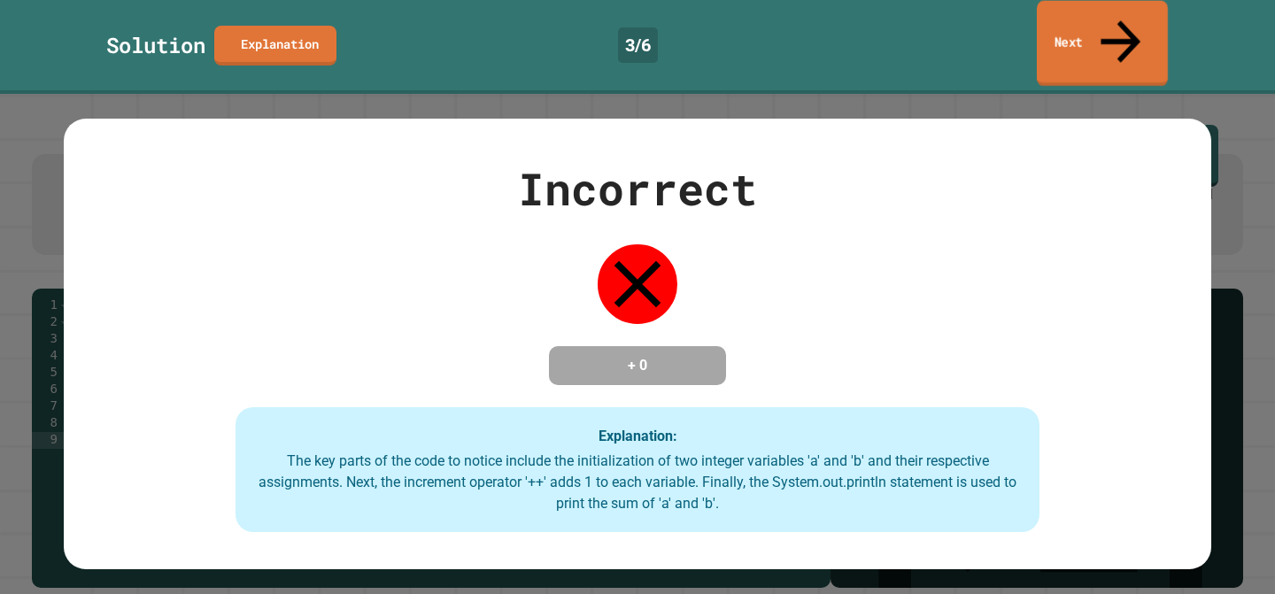
click at [1122, 20] on icon at bounding box center [1121, 41] width 40 height 43
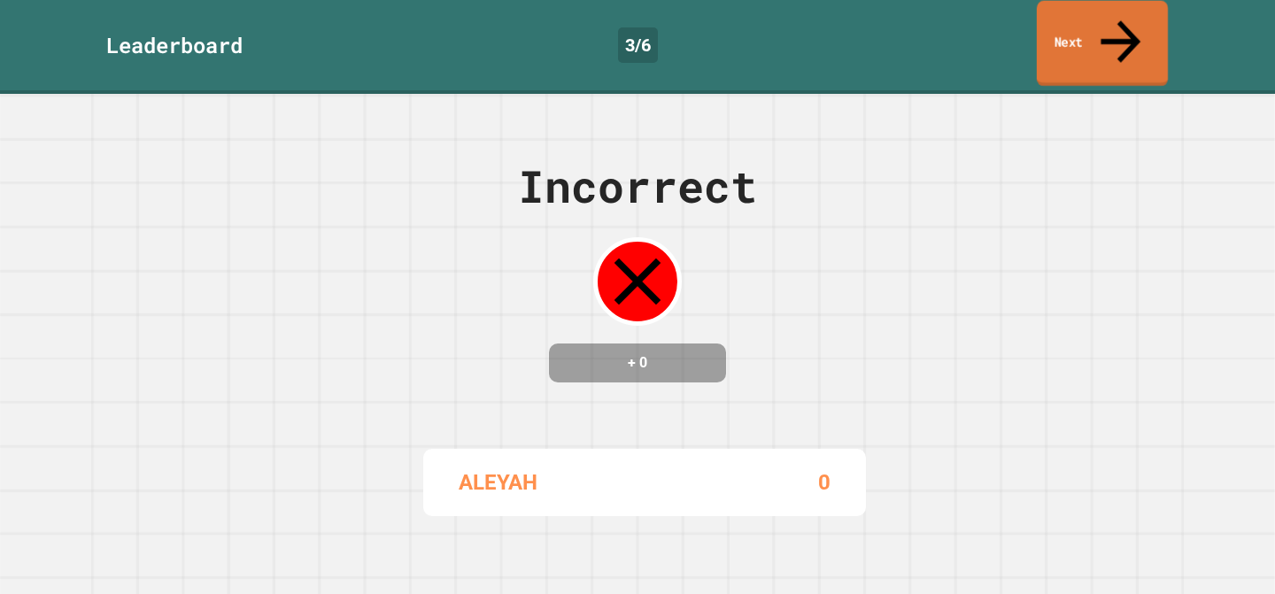
click at [1122, 20] on icon at bounding box center [1121, 41] width 40 height 43
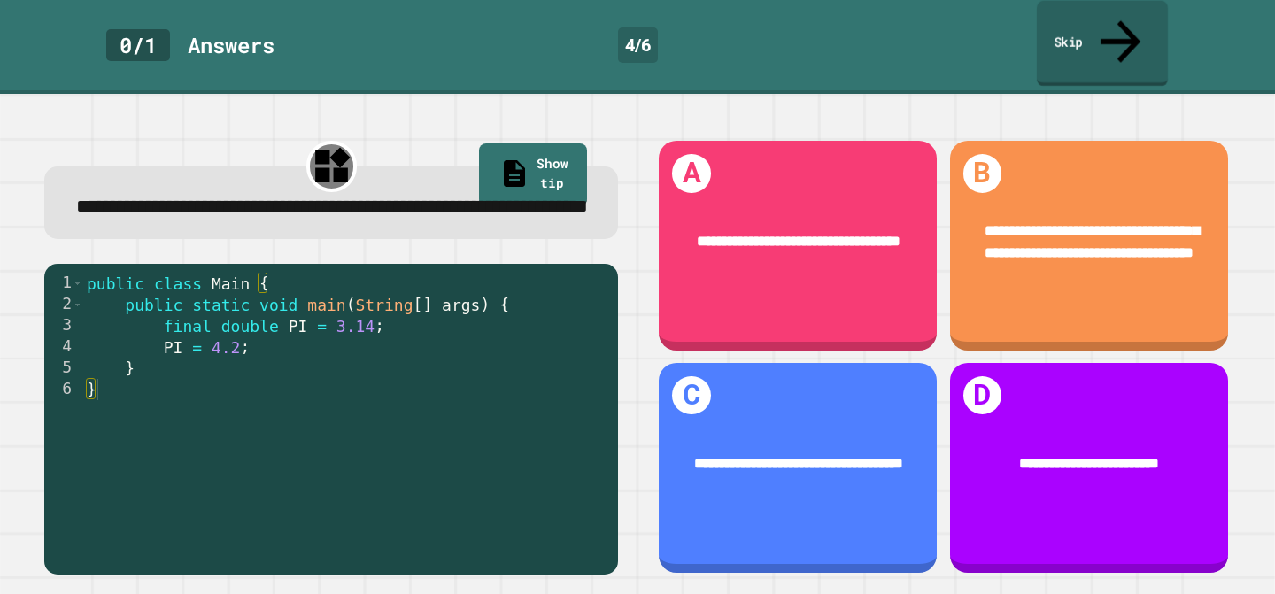
click at [1122, 20] on icon at bounding box center [1121, 41] width 40 height 43
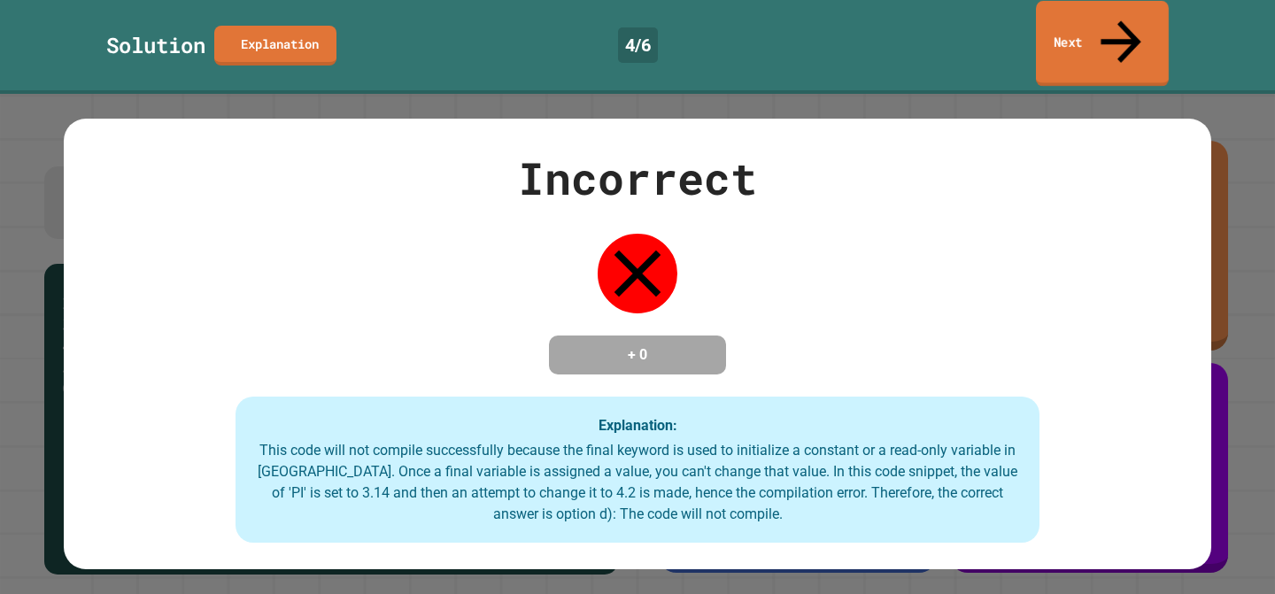
click at [883, 156] on div "Incorrect + 0 Explanation: This code will not compile successfully because the …" at bounding box center [638, 344] width 1148 height 399
click at [1137, 26] on link "Next" at bounding box center [1103, 43] width 124 height 86
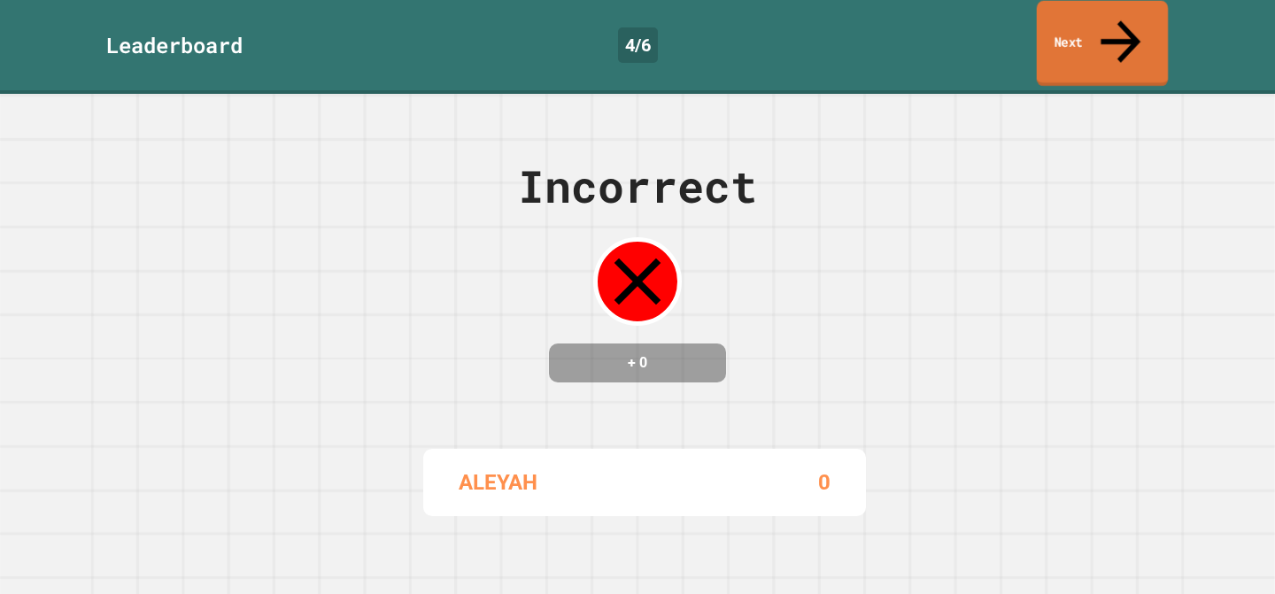
click at [1137, 26] on link "Next" at bounding box center [1102, 44] width 131 height 86
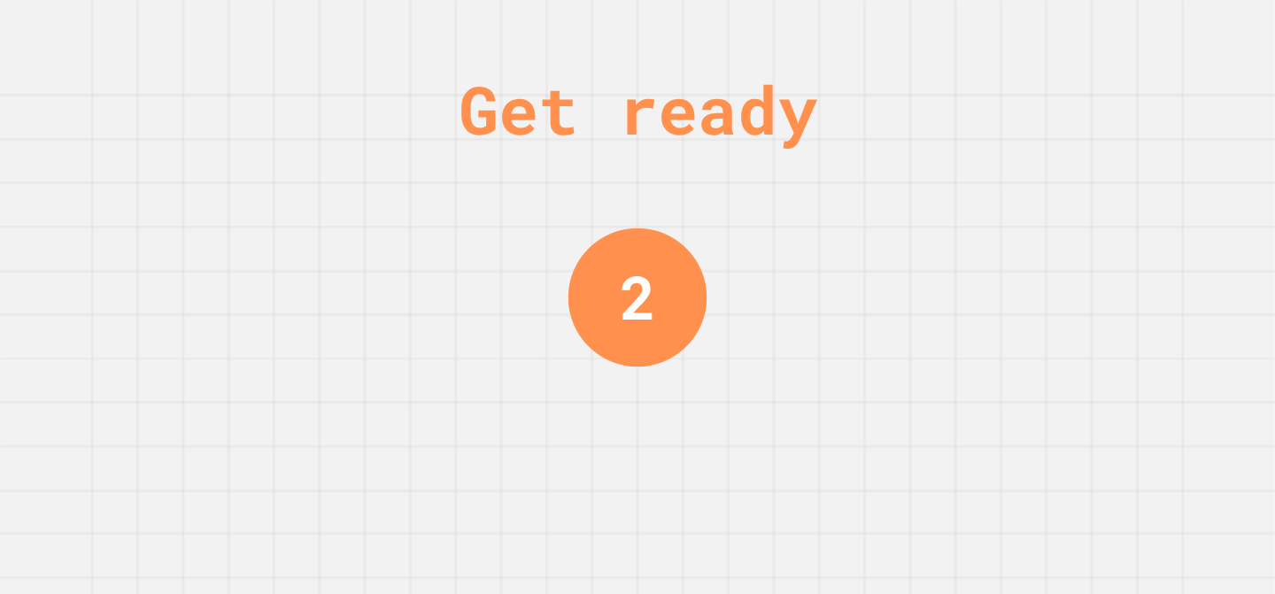
click at [1122, 19] on div "Get ready 2" at bounding box center [637, 297] width 1275 height 594
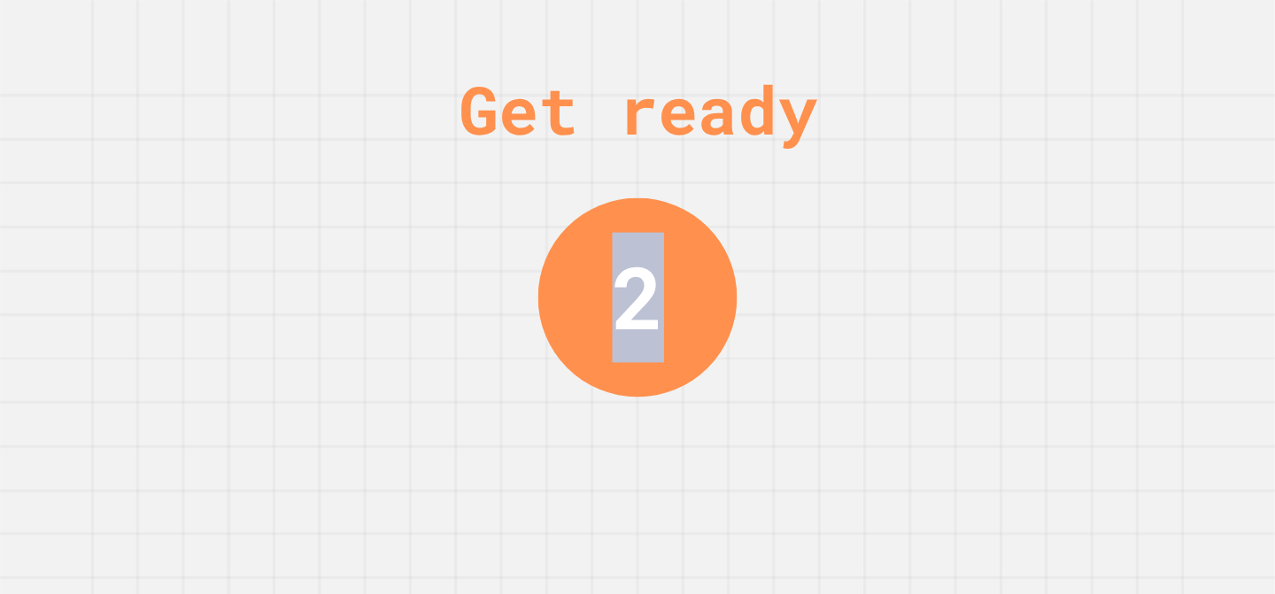
click at [1122, 19] on div "Get ready 2" at bounding box center [637, 297] width 1275 height 594
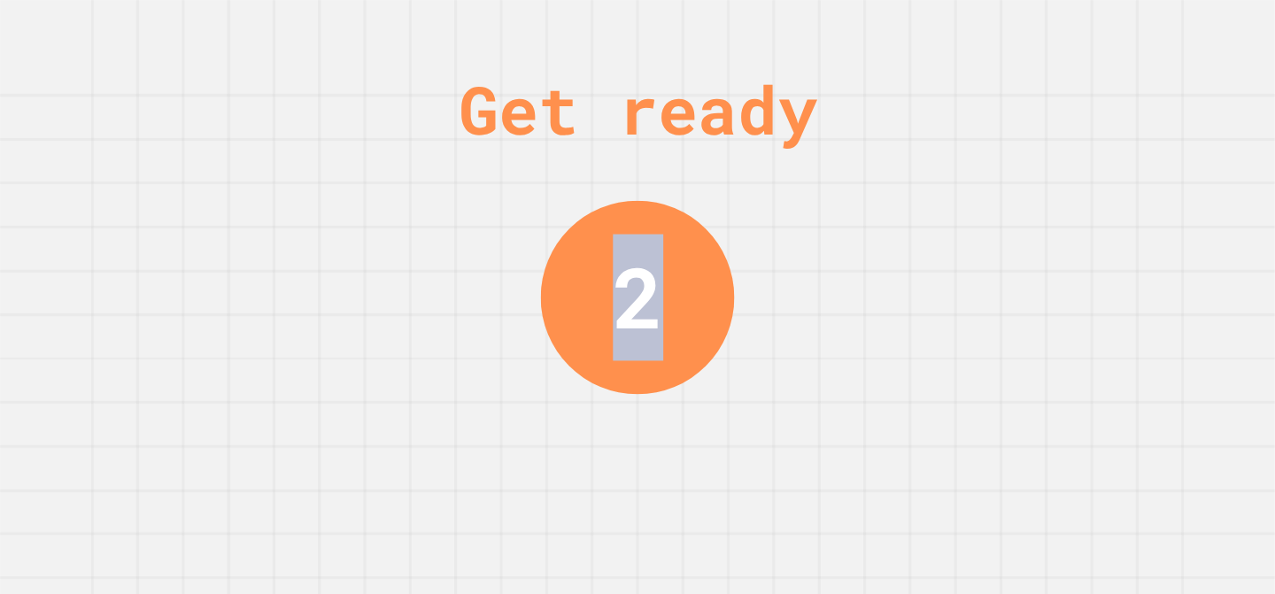
click at [1122, 19] on div "Get ready 2" at bounding box center [637, 297] width 1275 height 594
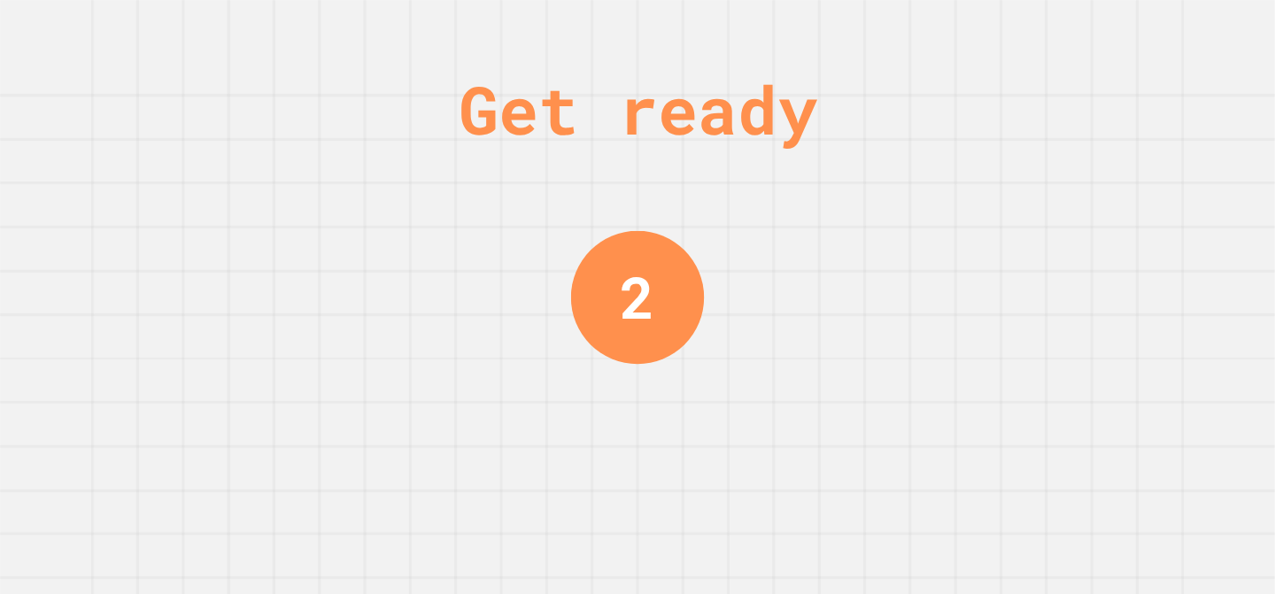
click at [1122, 19] on div "Get ready 2" at bounding box center [637, 297] width 1275 height 594
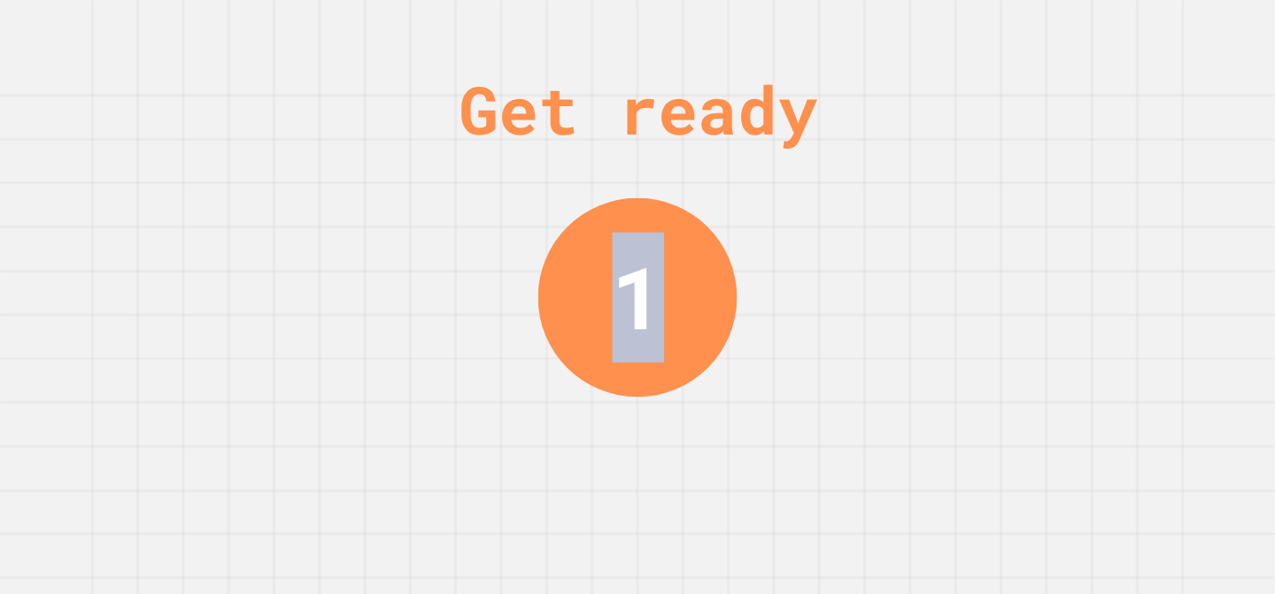
click at [1122, 19] on div "Get ready 1" at bounding box center [637, 297] width 1275 height 594
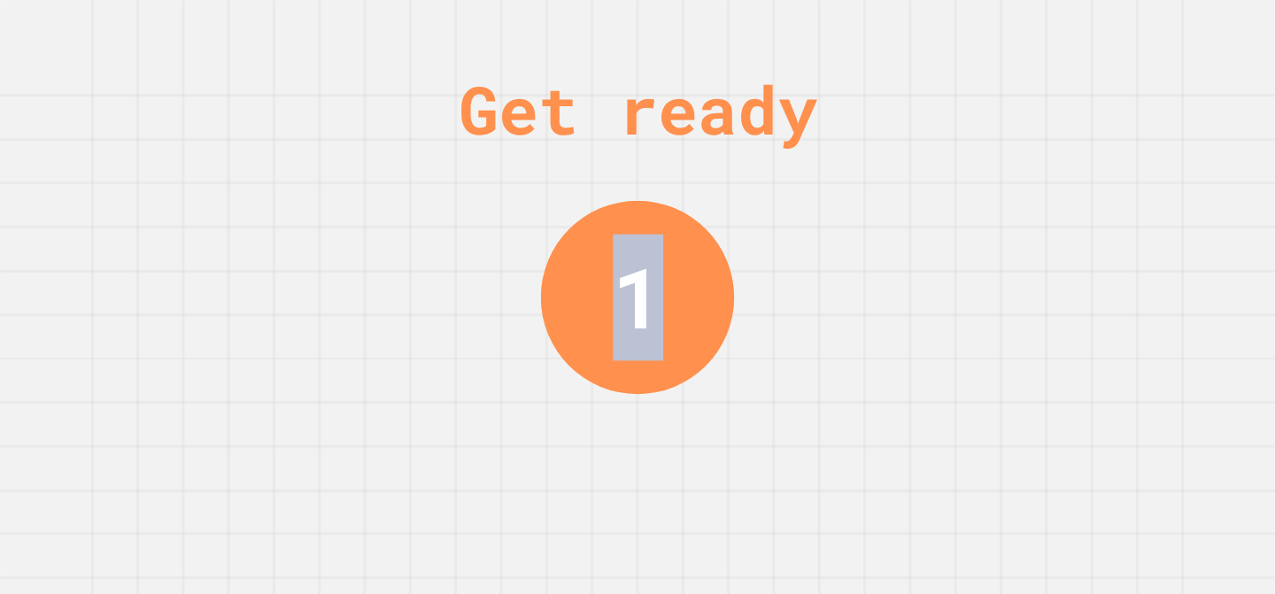
click at [1122, 19] on div "Get ready 1" at bounding box center [637, 297] width 1275 height 594
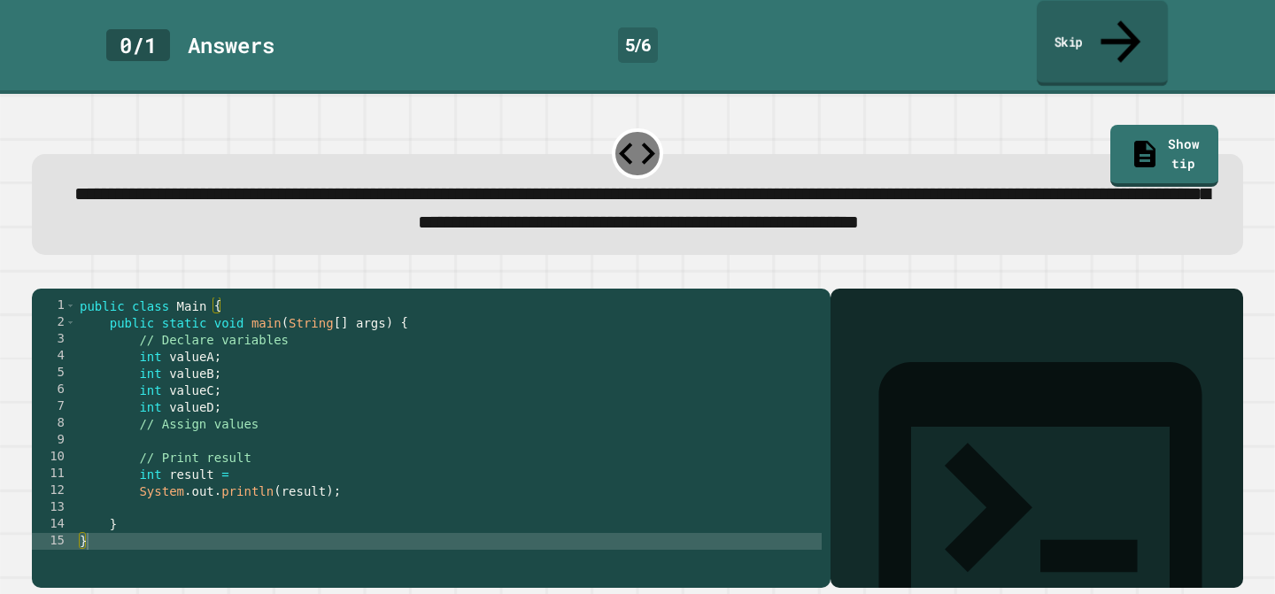
click at [1119, 19] on icon at bounding box center [1120, 41] width 59 height 63
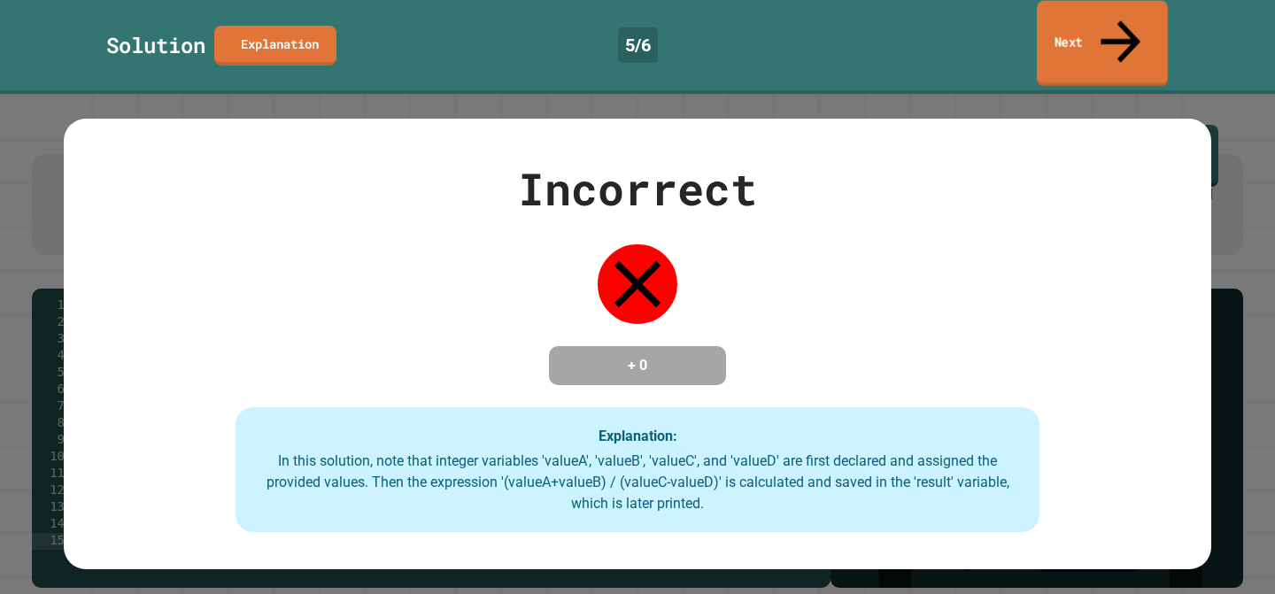
click at [1086, 13] on link "Next" at bounding box center [1102, 44] width 131 height 86
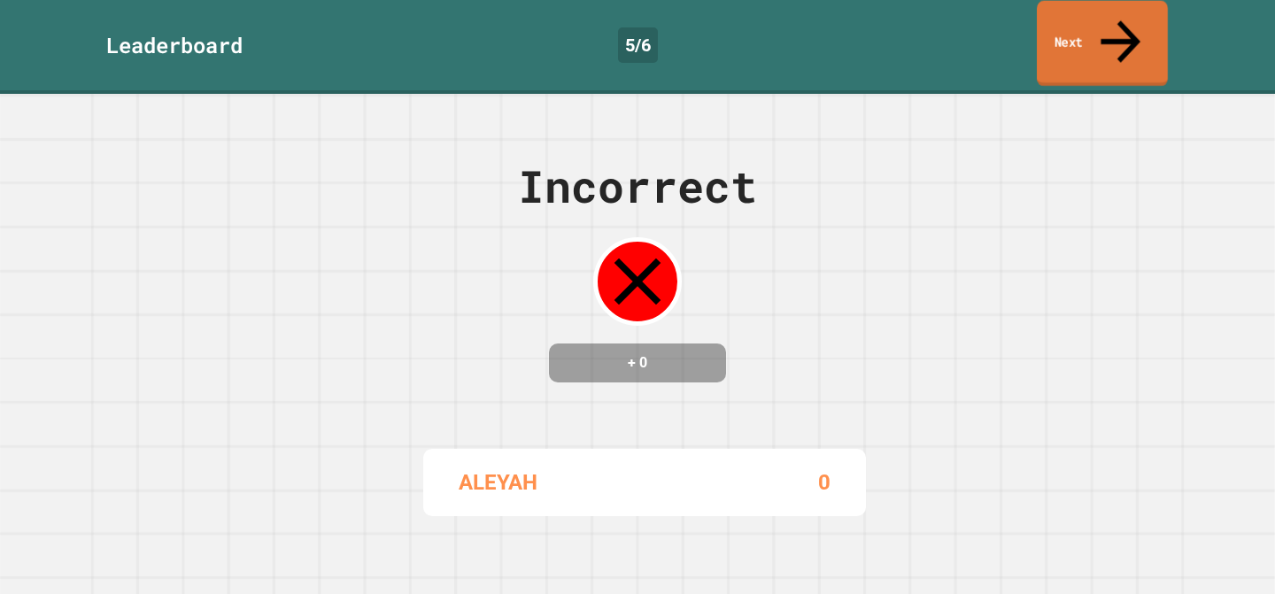
click at [1126, 25] on icon at bounding box center [1120, 41] width 59 height 63
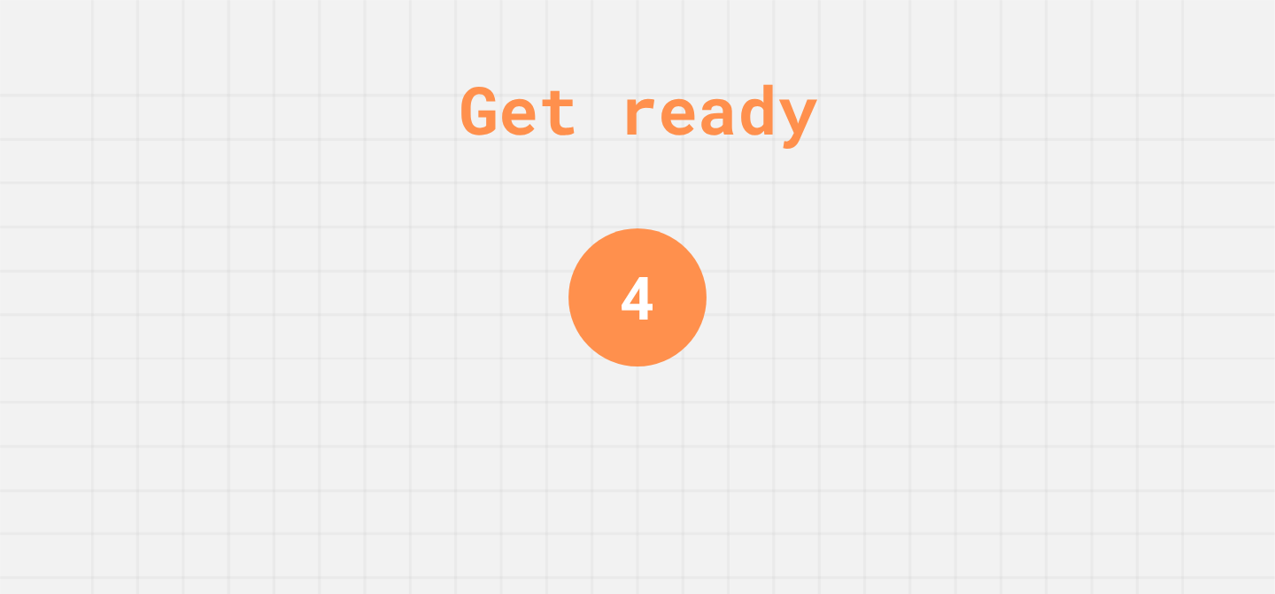
click at [1126, 25] on div "Get ready 4" at bounding box center [637, 297] width 1275 height 594
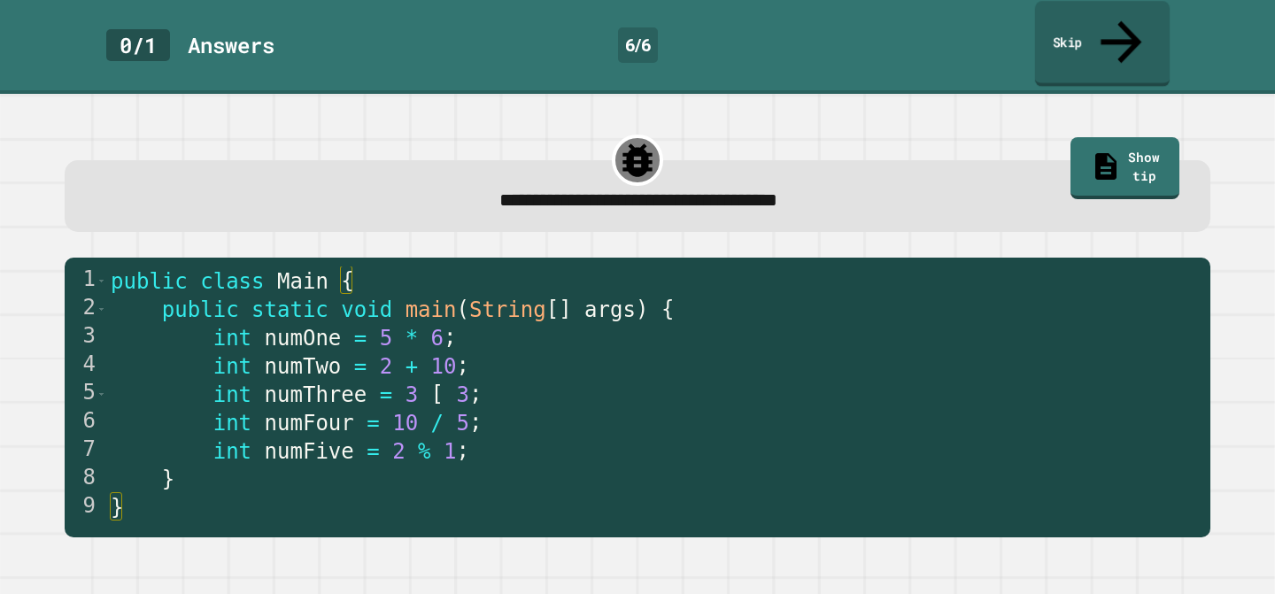
click at [1114, 24] on icon at bounding box center [1121, 42] width 61 height 63
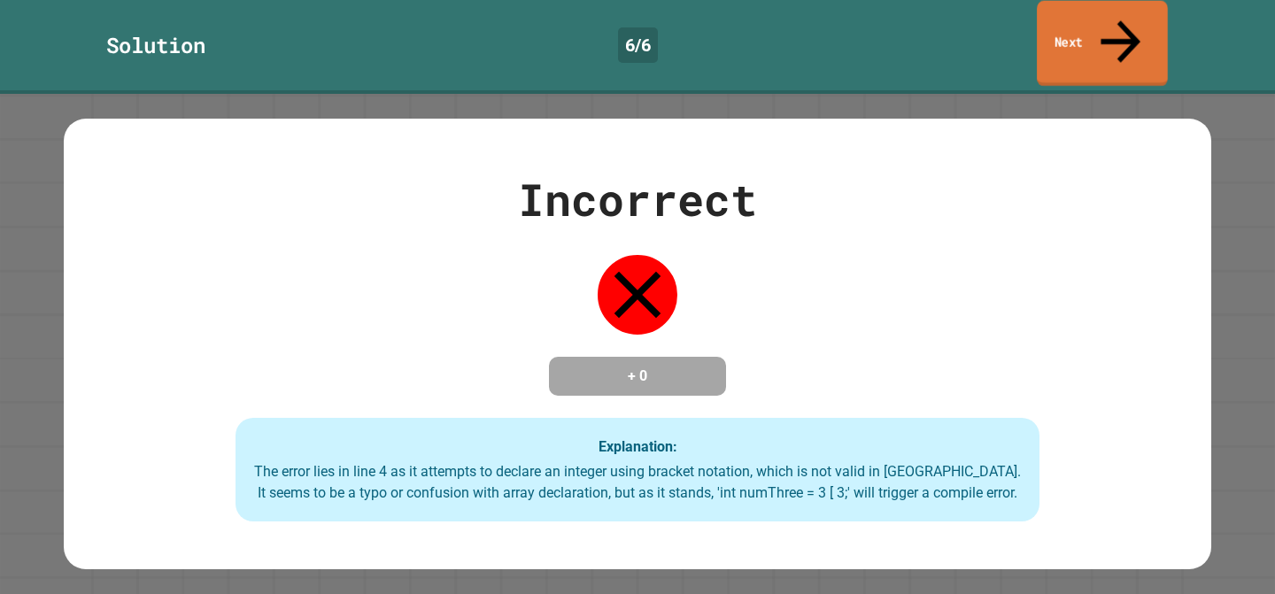
click at [1114, 24] on icon at bounding box center [1120, 41] width 59 height 63
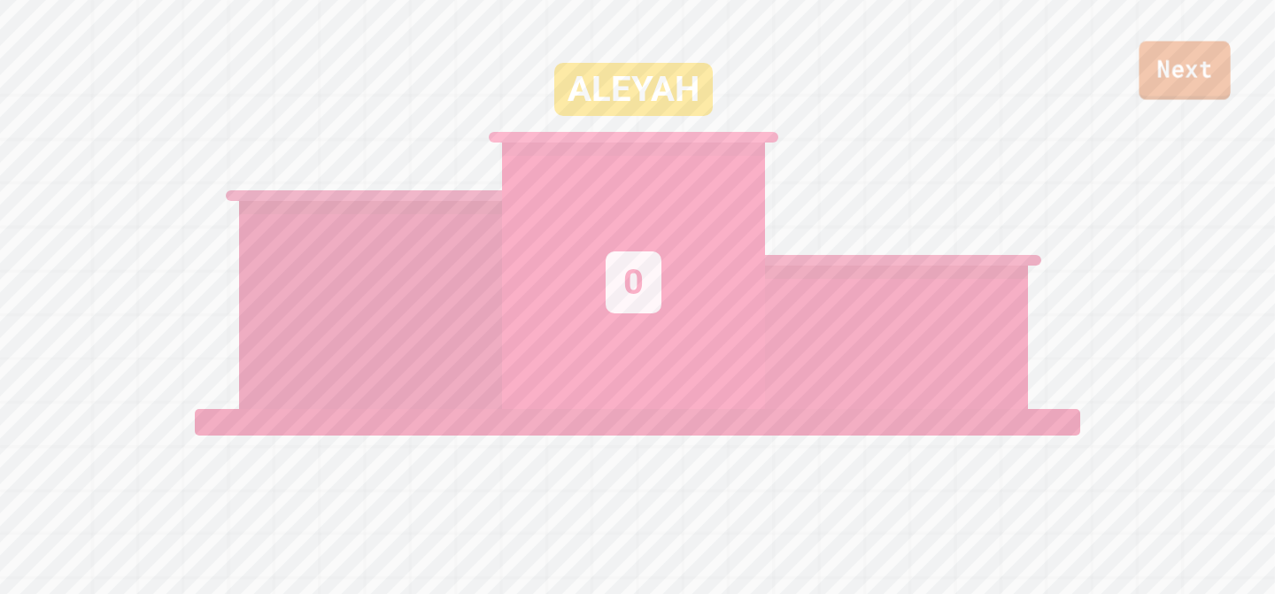
click at [1213, 50] on link "Next" at bounding box center [1184, 71] width 91 height 58
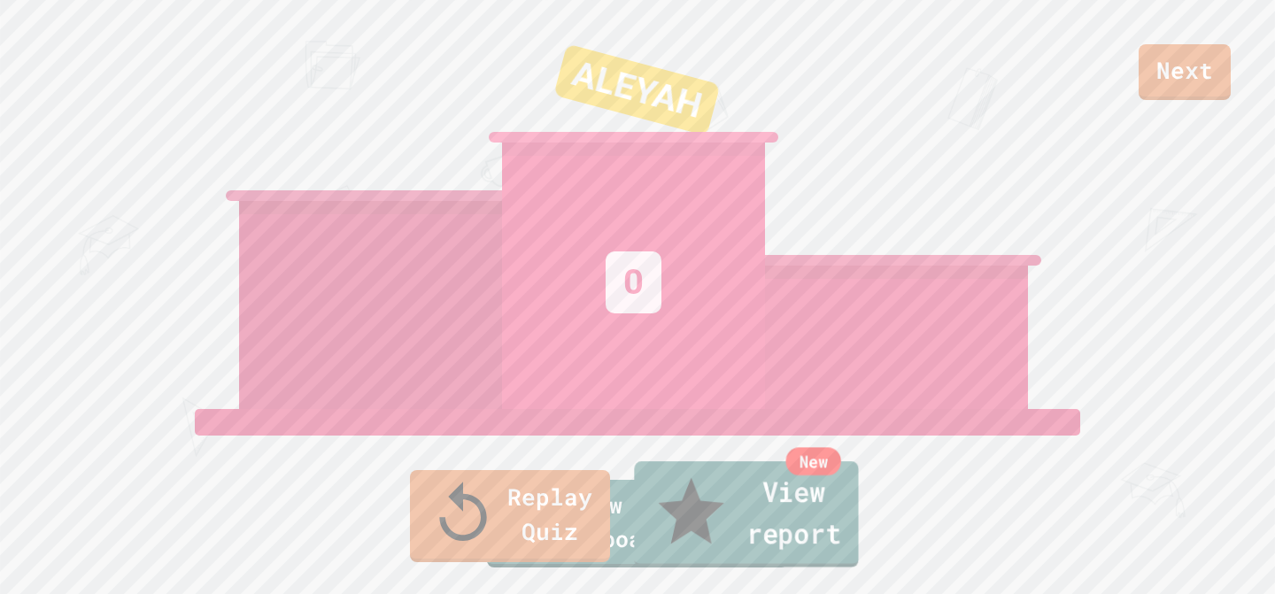
click at [830, 548] on link "New View report" at bounding box center [746, 514] width 224 height 106
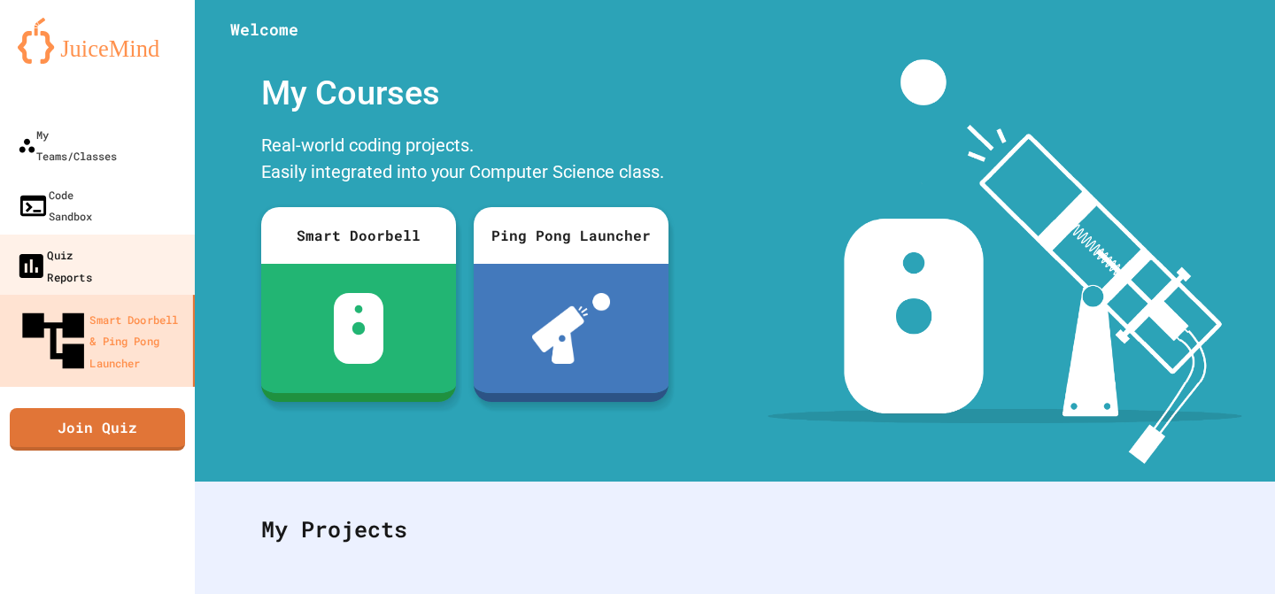
click at [92, 244] on div "Quiz Reports" at bounding box center [53, 265] width 77 height 43
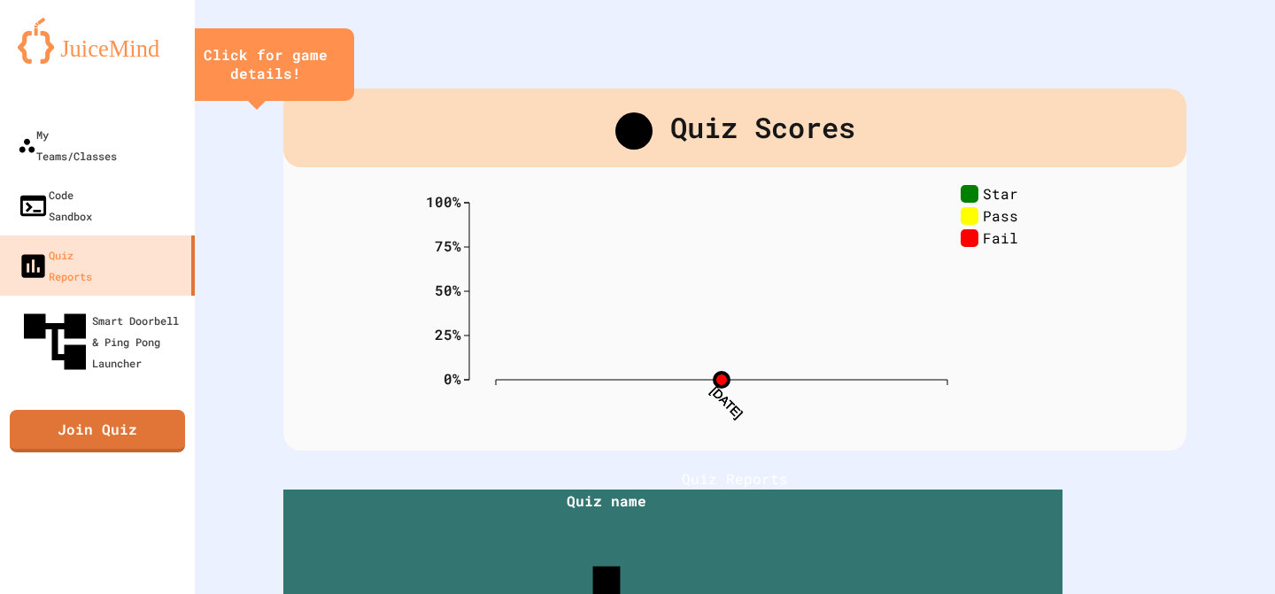
scroll to position [140, 0]
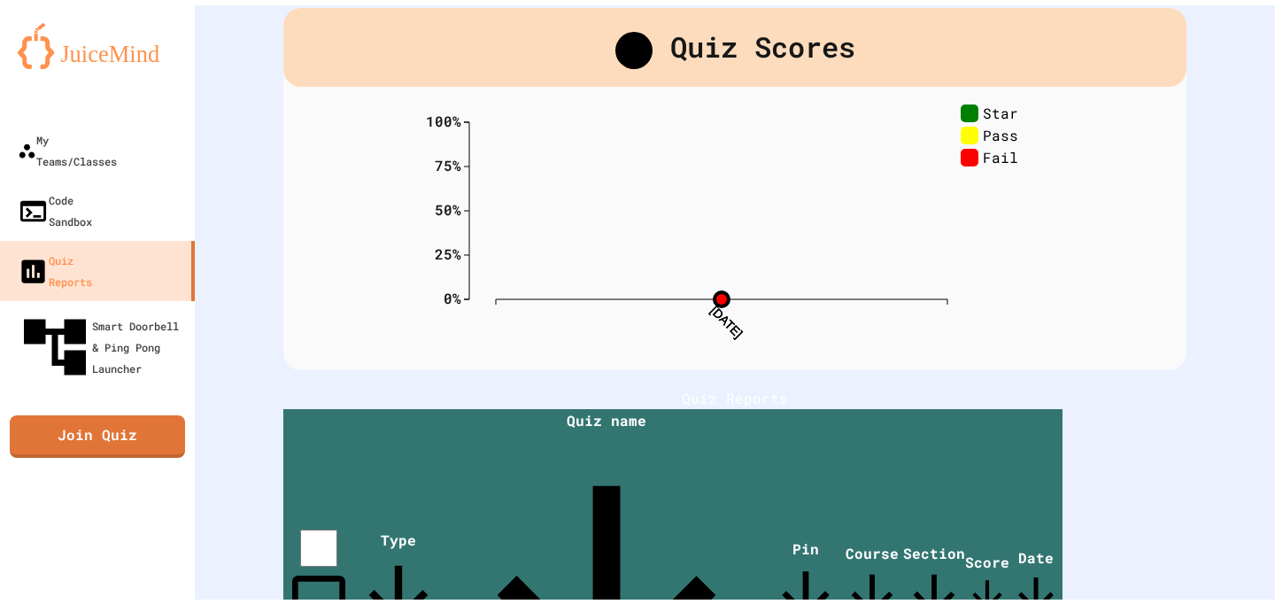
scroll to position [0, 0]
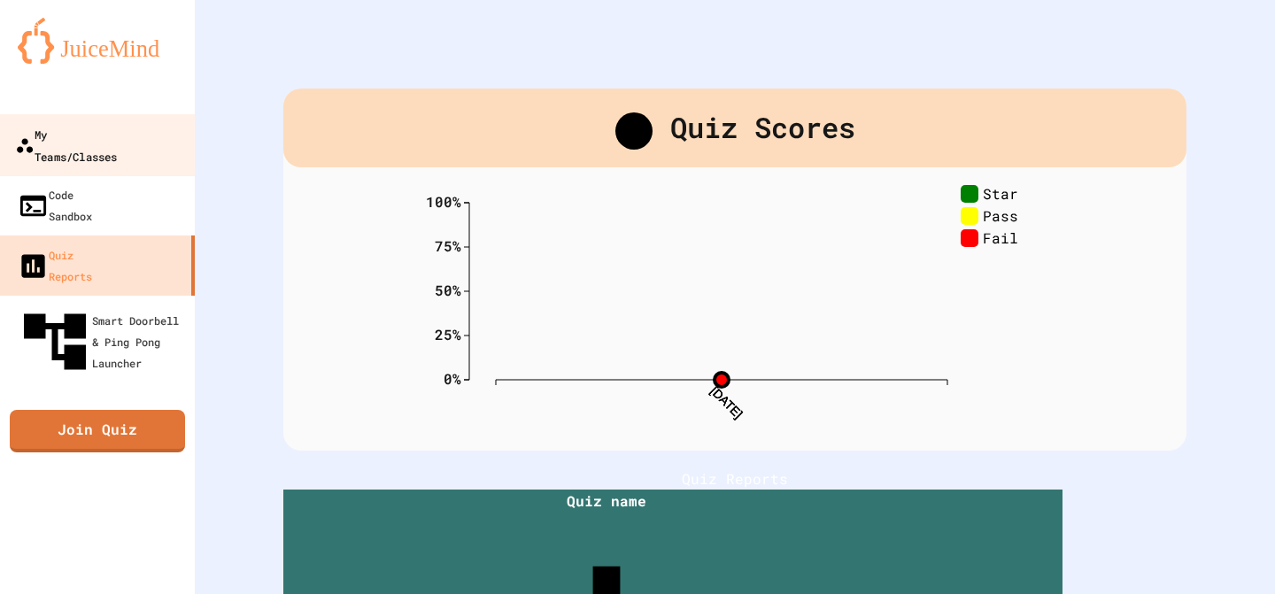
click at [68, 130] on div "My Teams/Classes" at bounding box center [66, 144] width 102 height 43
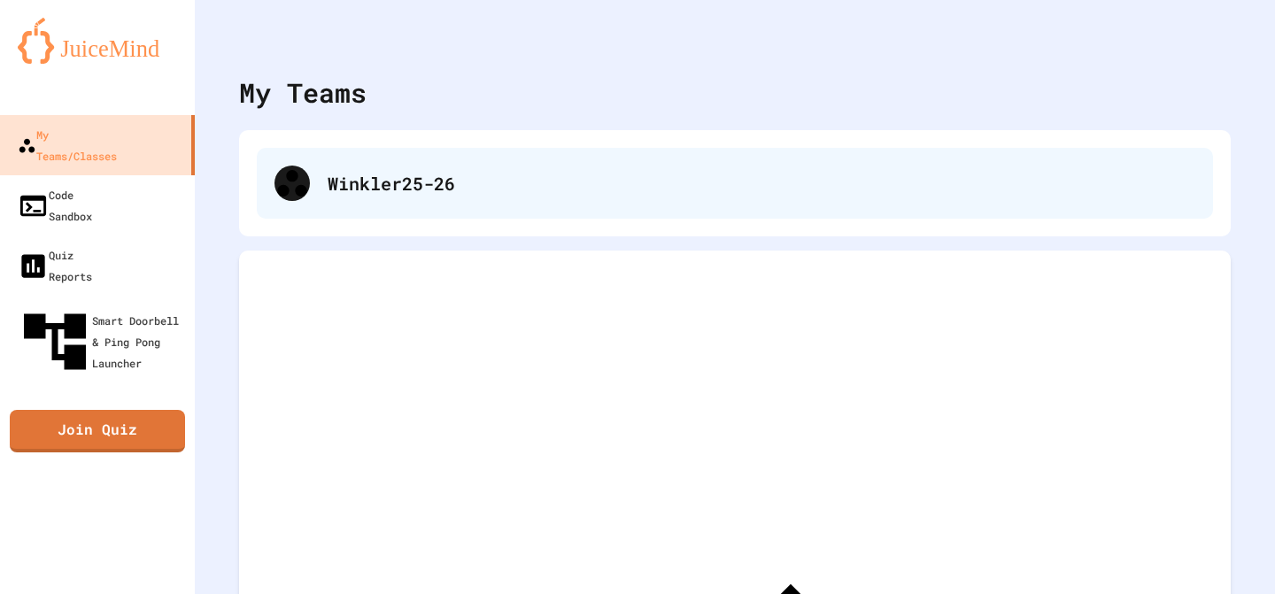
click at [426, 174] on div "Winkler25-26" at bounding box center [762, 183] width 868 height 27
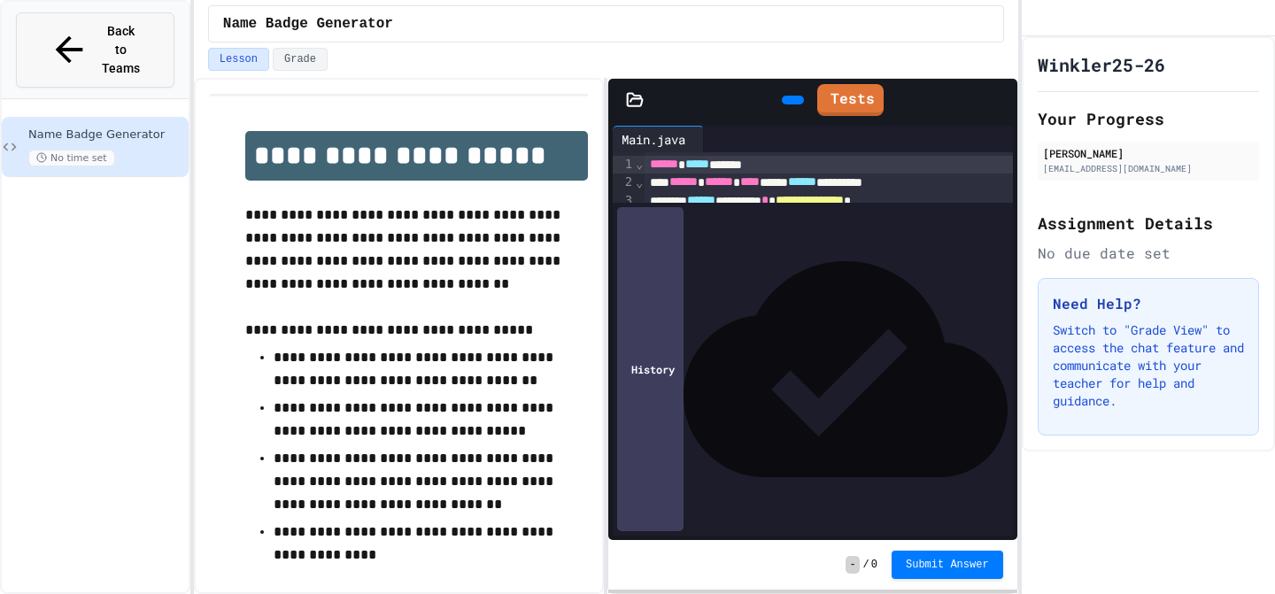
click at [100, 26] on span "Back to Teams" at bounding box center [121, 50] width 42 height 56
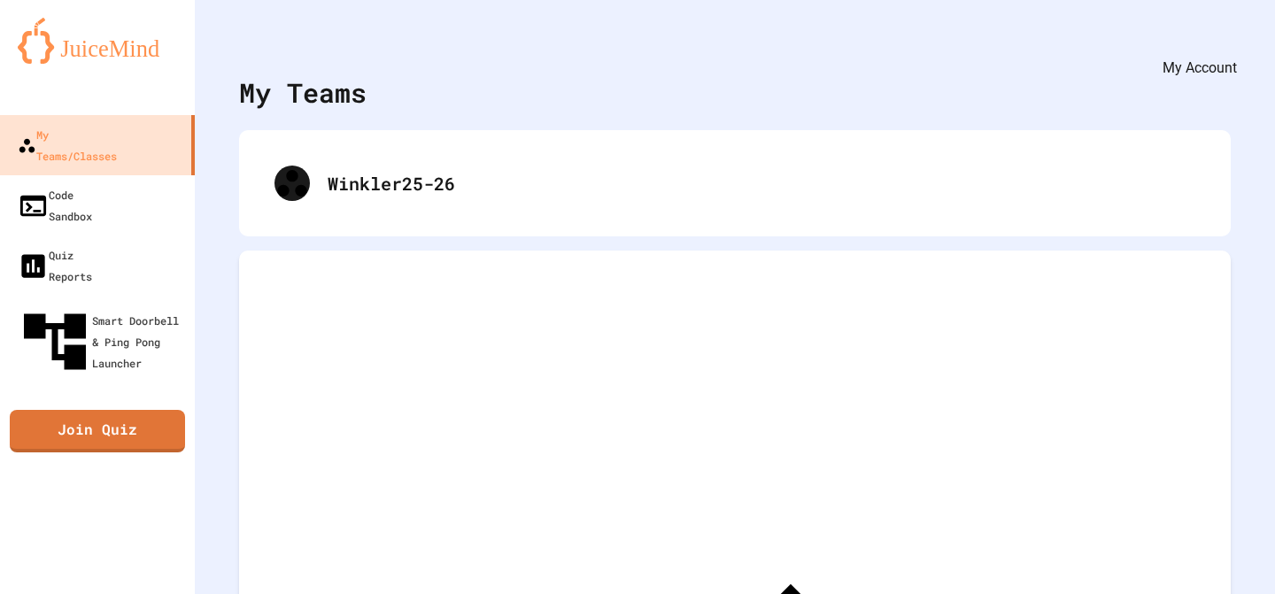
click at [1222, 43] on div "My Account" at bounding box center [1222, 43] width 0 height 0
